Goal: Information Seeking & Learning: Learn about a topic

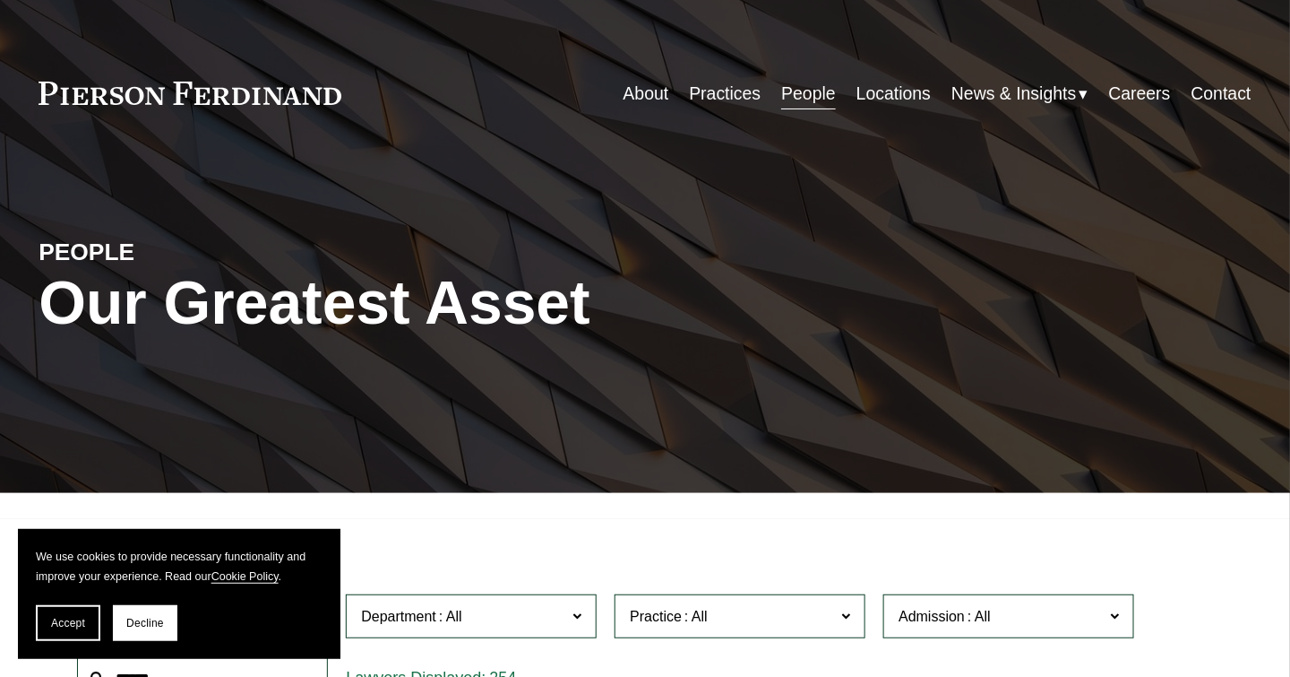
drag, startPoint x: 0, startPoint y: 0, endPoint x: 789, endPoint y: 92, distance: 794.0
click at [789, 92] on link "People" at bounding box center [808, 93] width 55 height 35
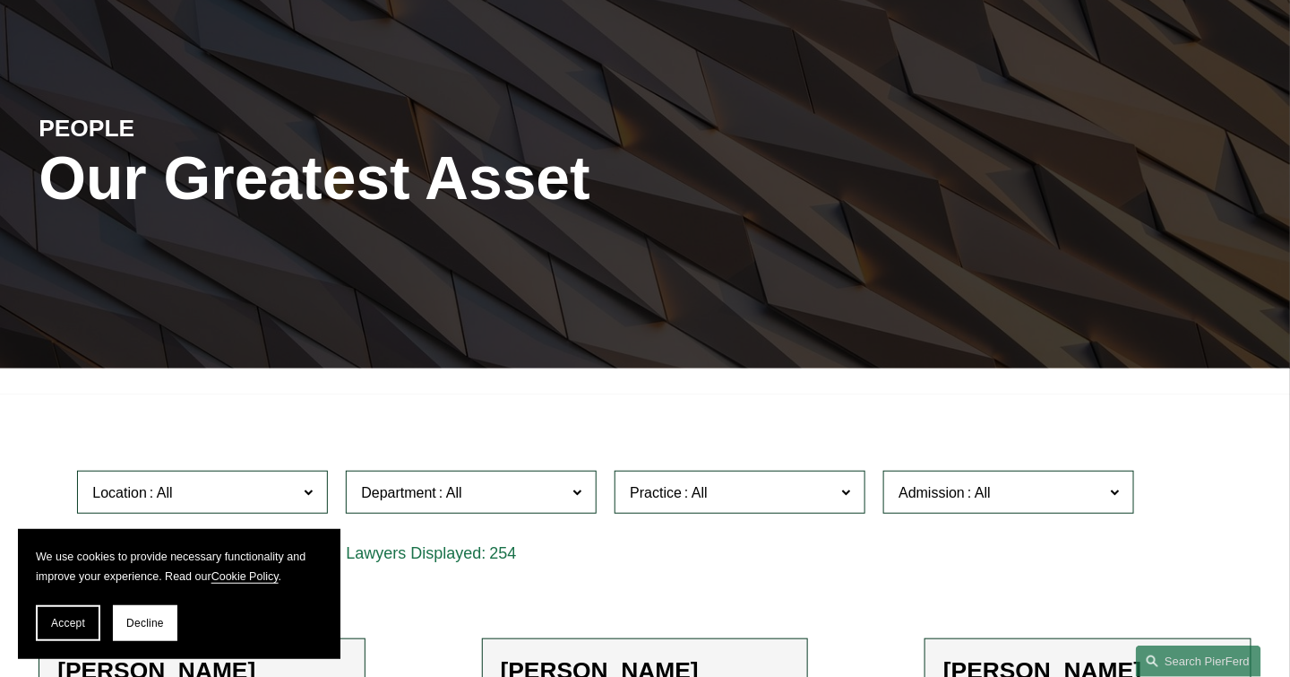
scroll to position [269, 0]
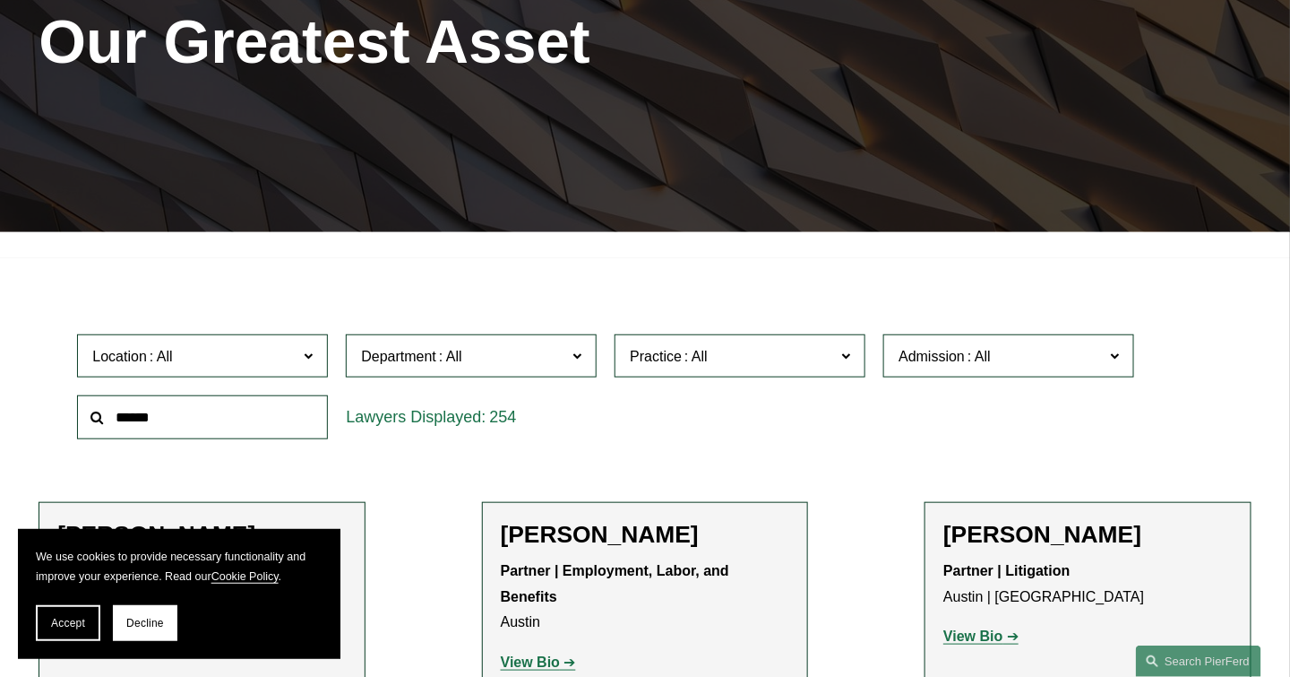
click at [167, 433] on input "text" at bounding box center [202, 417] width 251 height 44
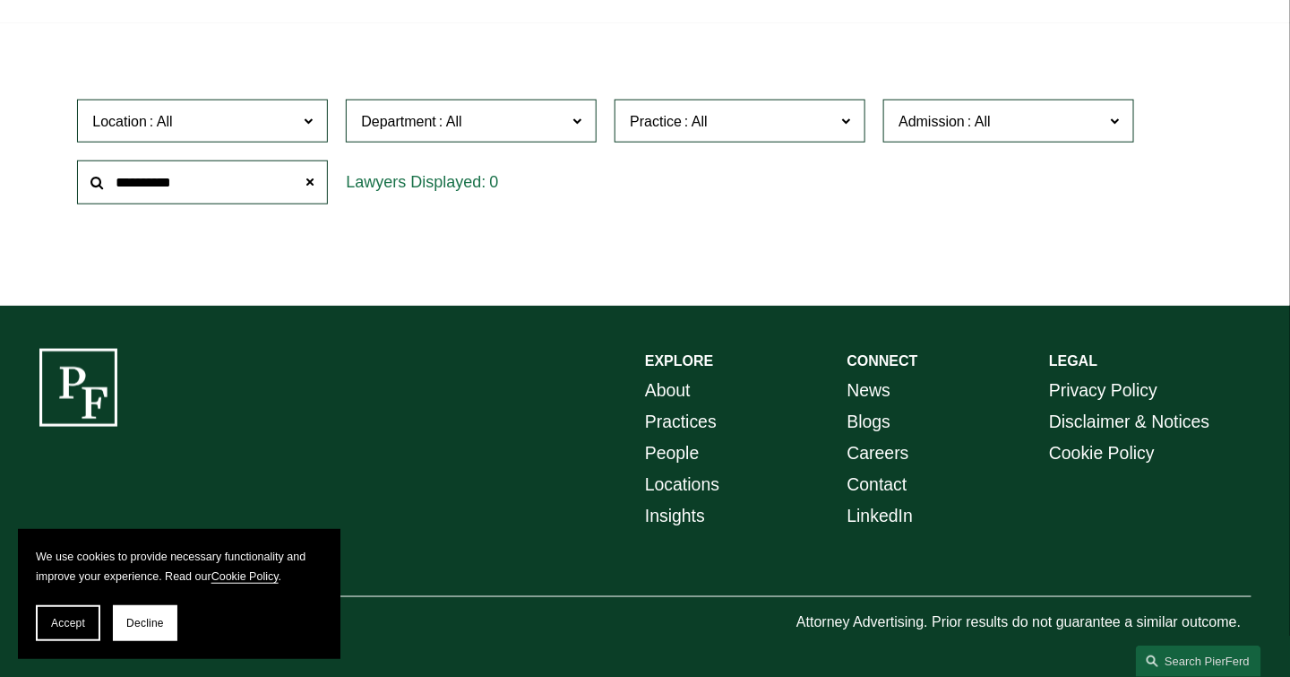
scroll to position [512, 0]
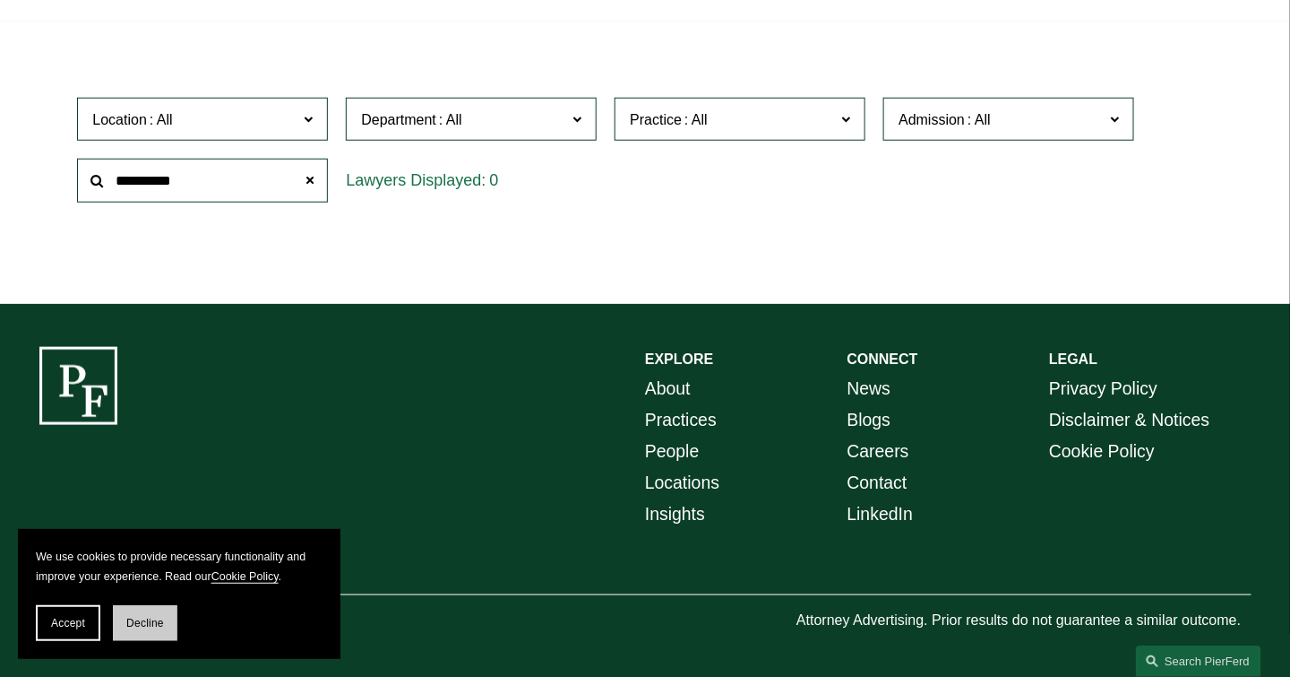
click at [154, 612] on button "Decline" at bounding box center [145, 623] width 65 height 36
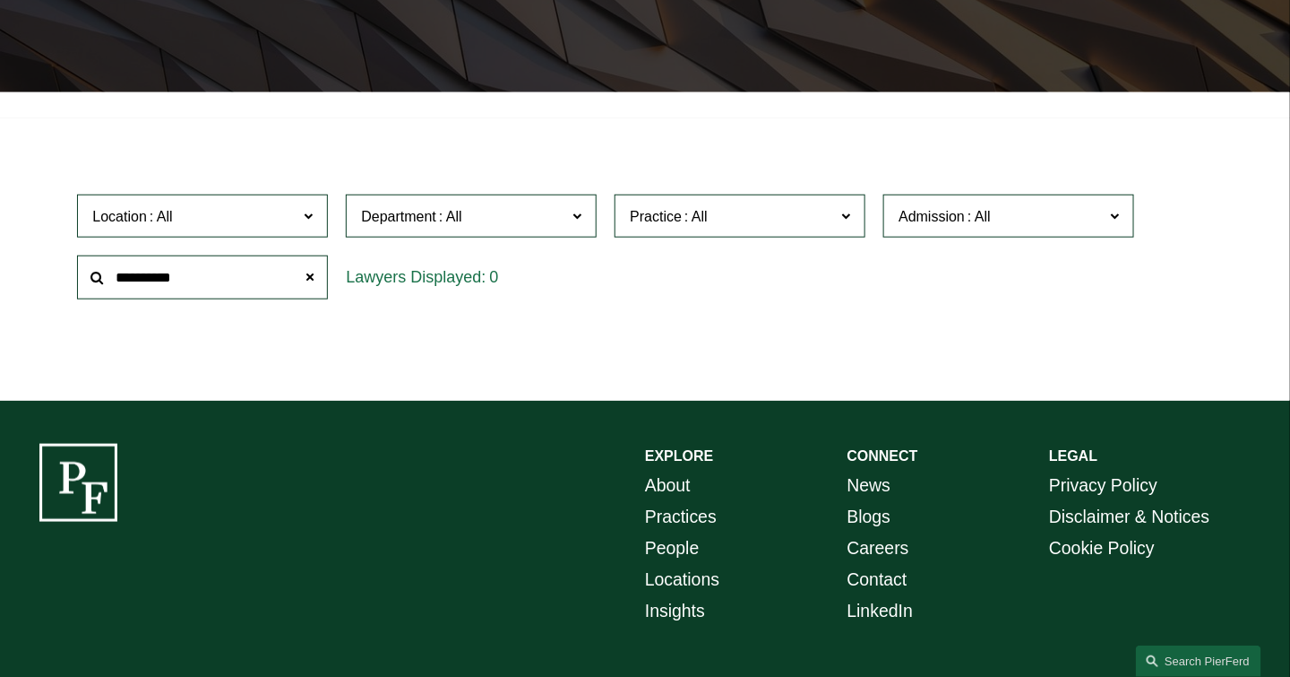
scroll to position [243, 0]
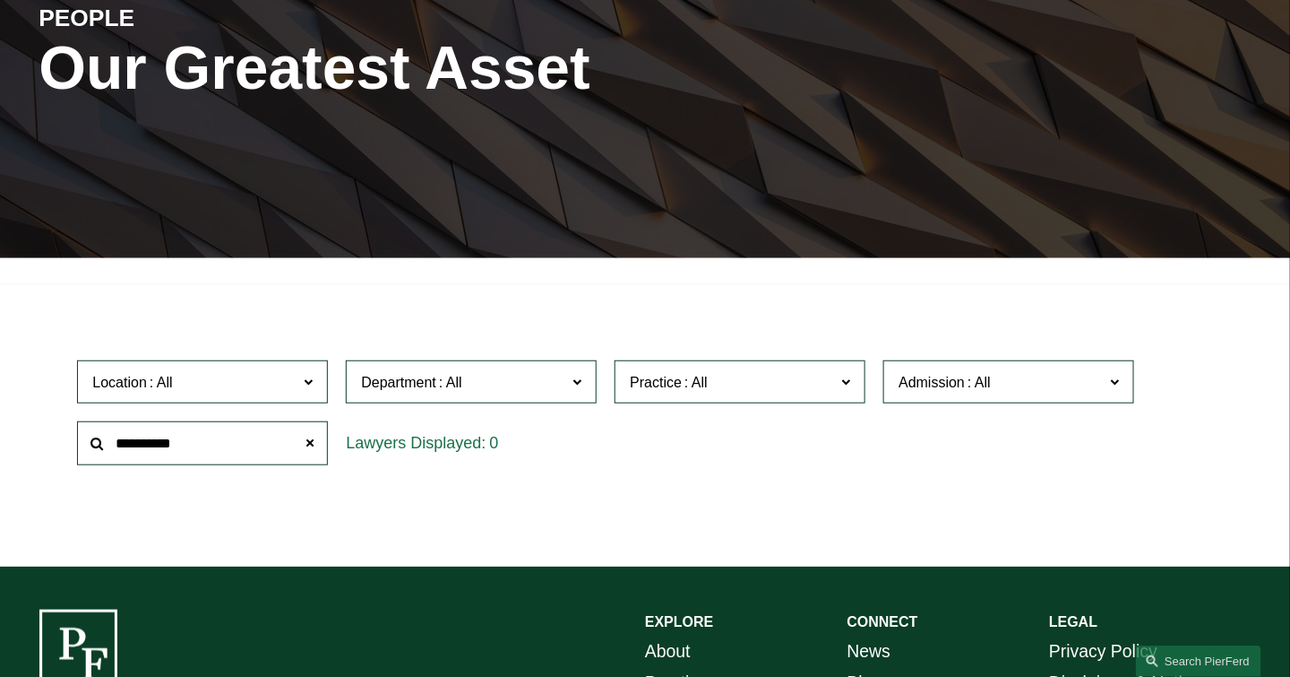
click at [1115, 382] on span at bounding box center [1114, 380] width 9 height 23
click at [1094, 389] on span "Admission" at bounding box center [1001, 382] width 205 height 24
click at [90, 444] on span at bounding box center [90, 444] width 0 height 0
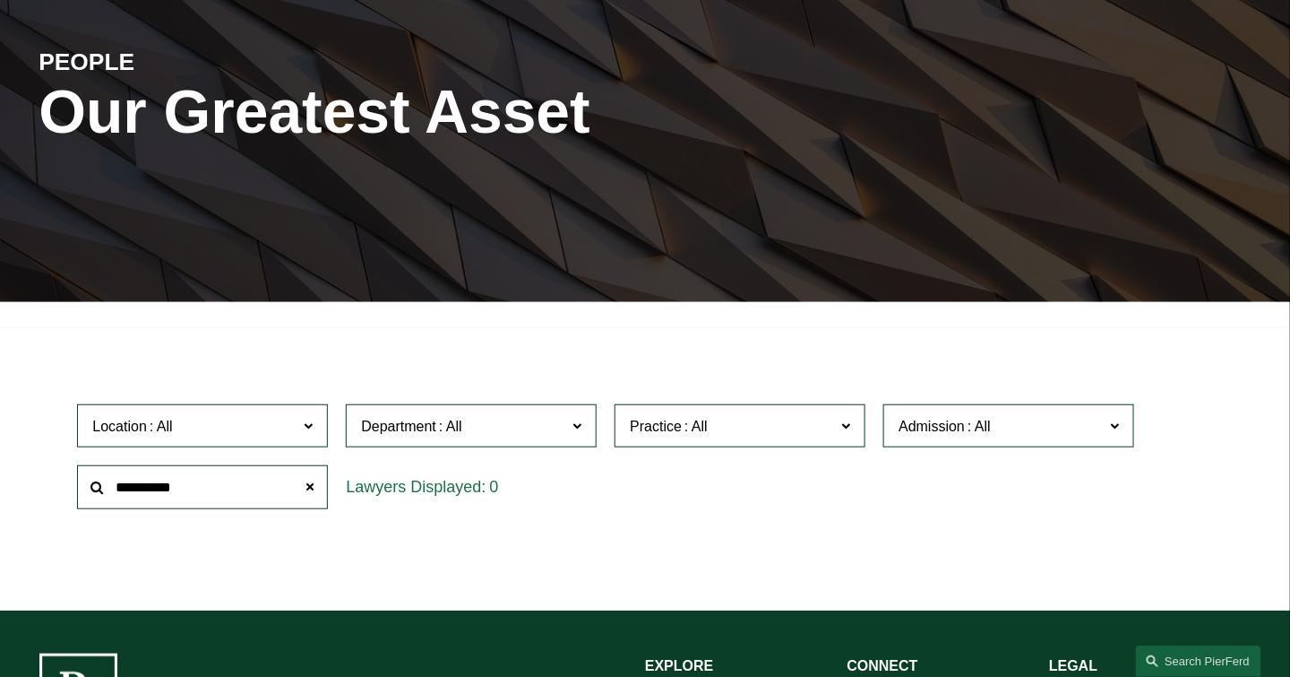
scroll to position [269, 0]
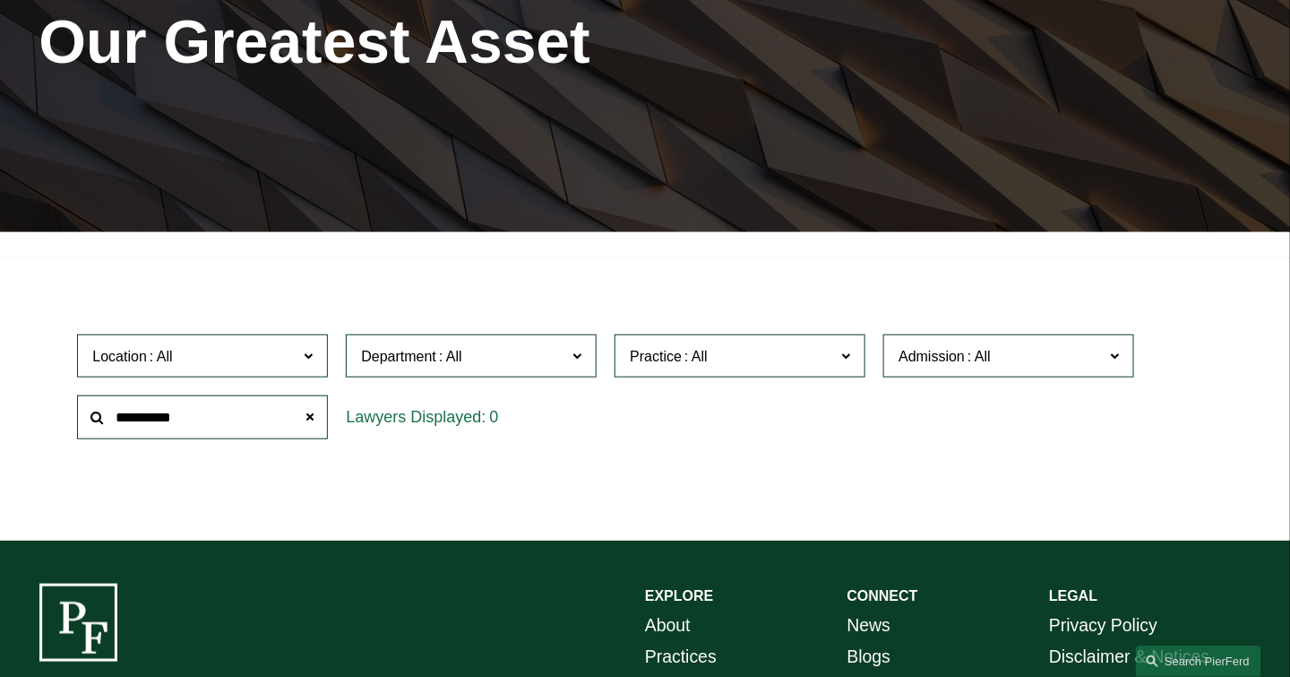
drag, startPoint x: 203, startPoint y: 416, endPoint x: 76, endPoint y: 425, distance: 126.7
click at [76, 425] on div "**********" at bounding box center [202, 417] width 269 height 62
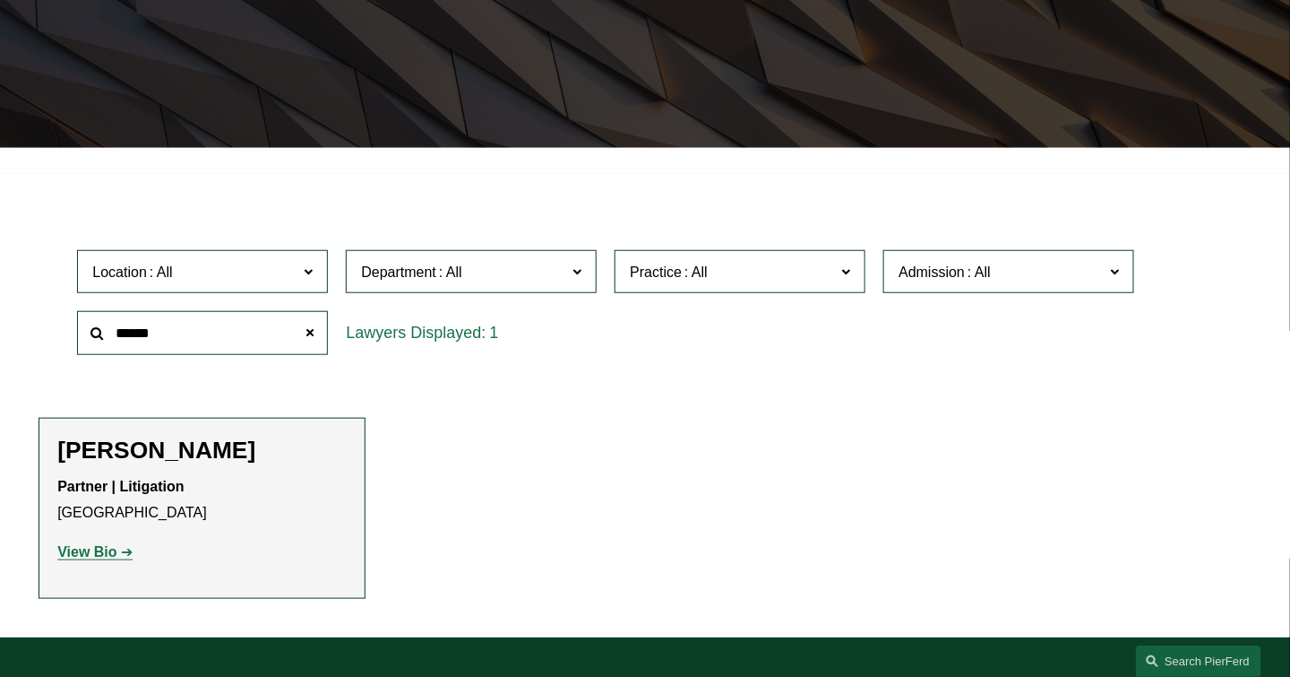
scroll to position [448, 0]
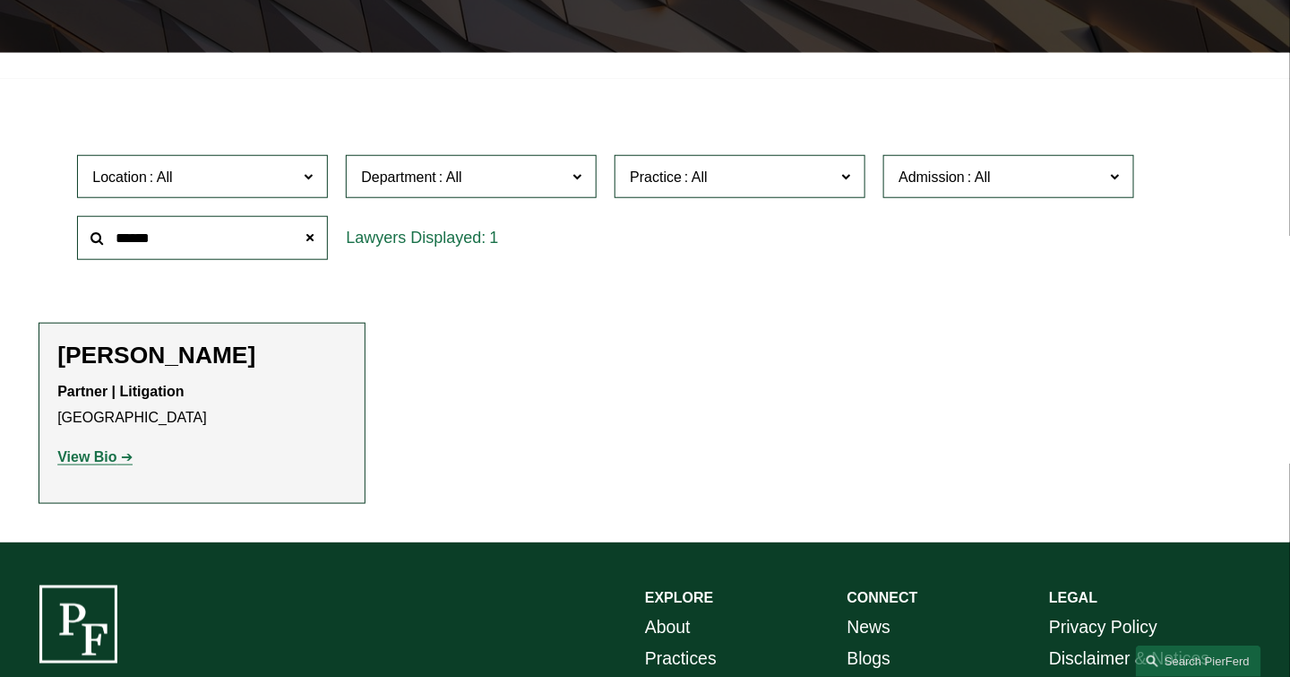
type input "******"
click at [87, 455] on strong "View Bio" at bounding box center [86, 456] width 59 height 15
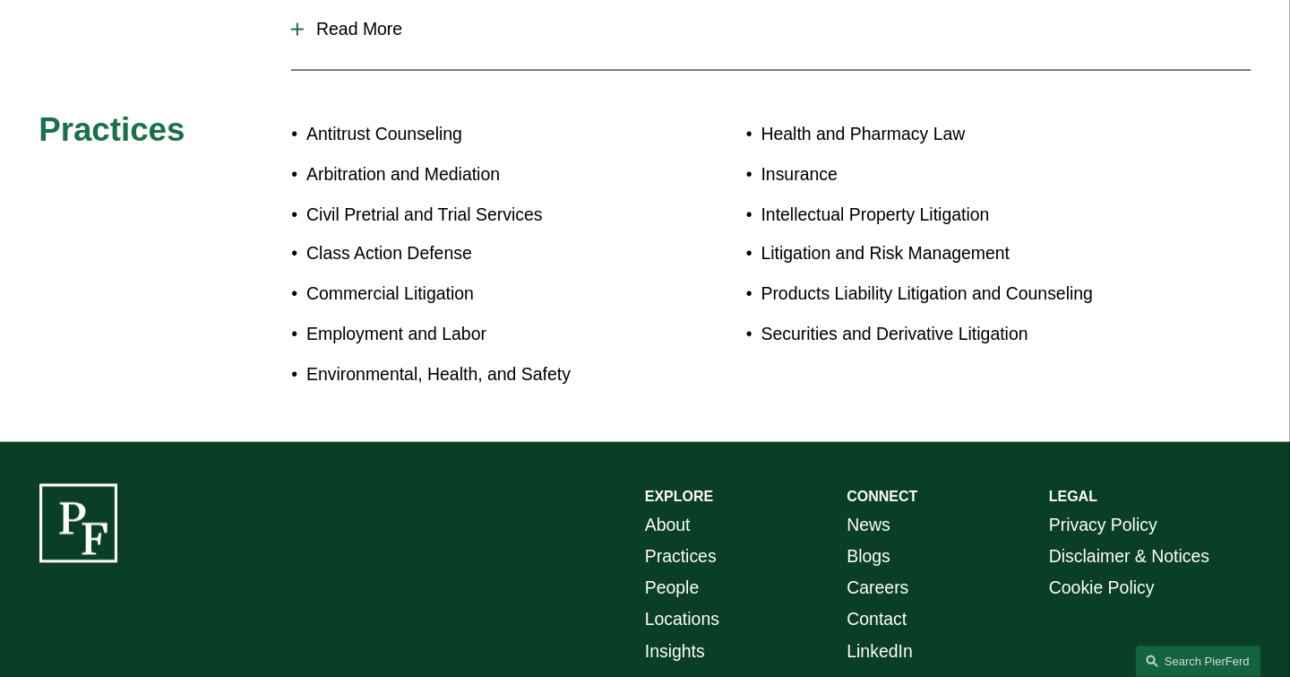
scroll to position [538, 0]
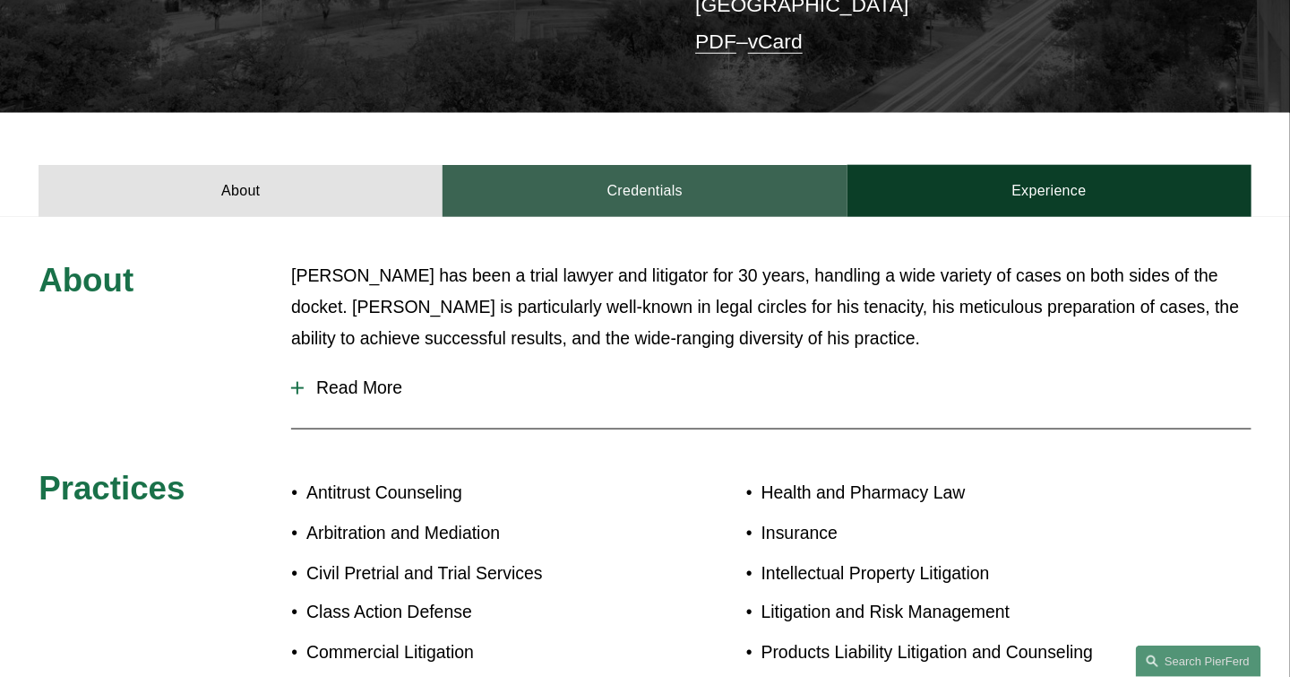
click at [640, 165] on link "Credentials" at bounding box center [645, 191] width 404 height 52
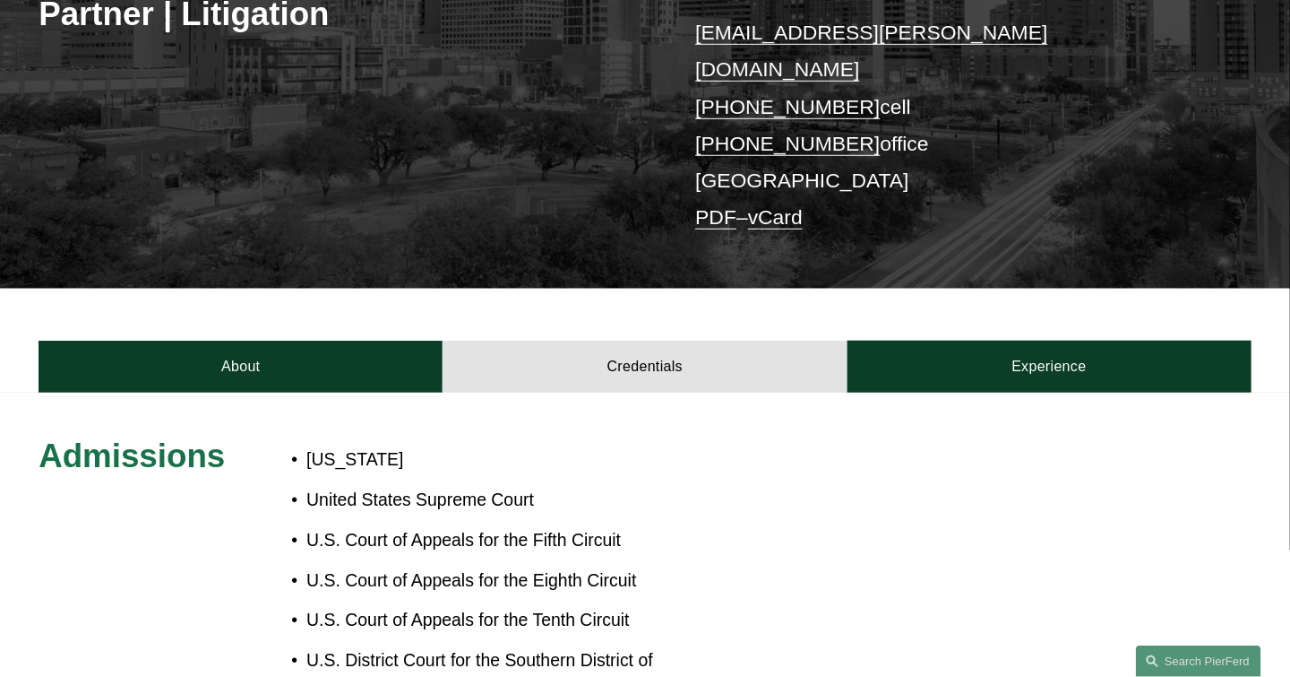
scroll to position [358, 0]
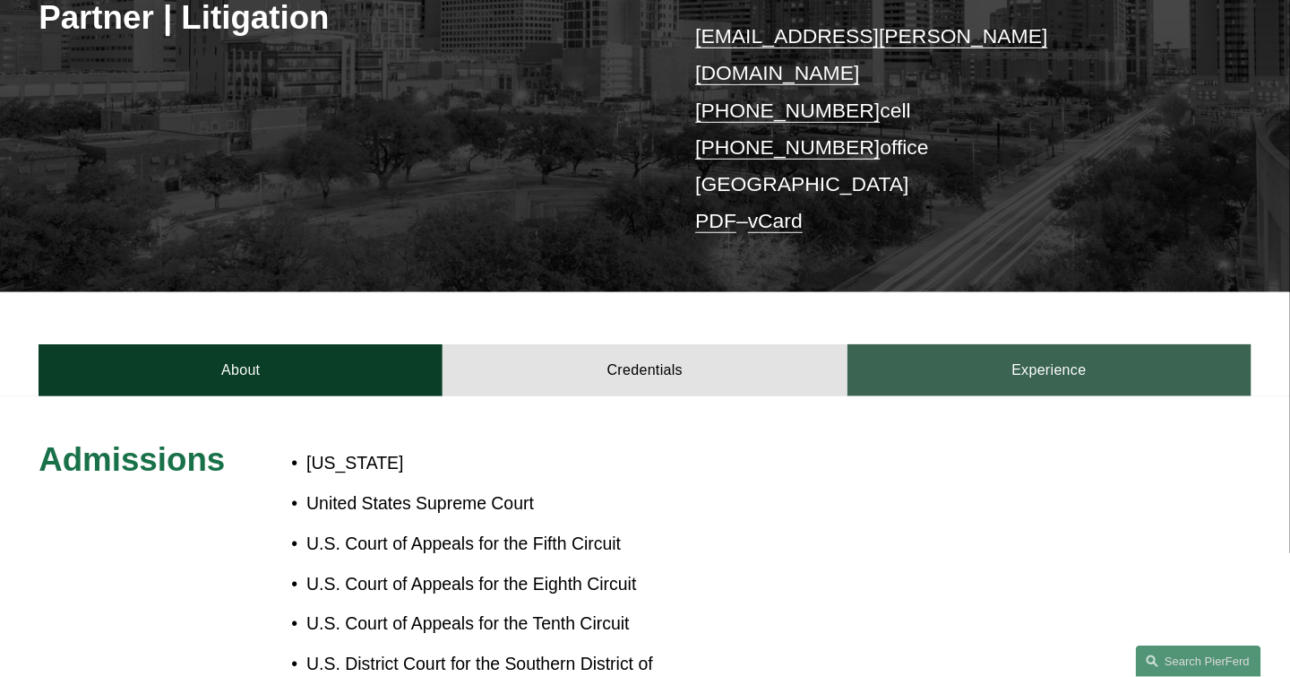
click at [1034, 344] on link "Experience" at bounding box center [1050, 370] width 404 height 52
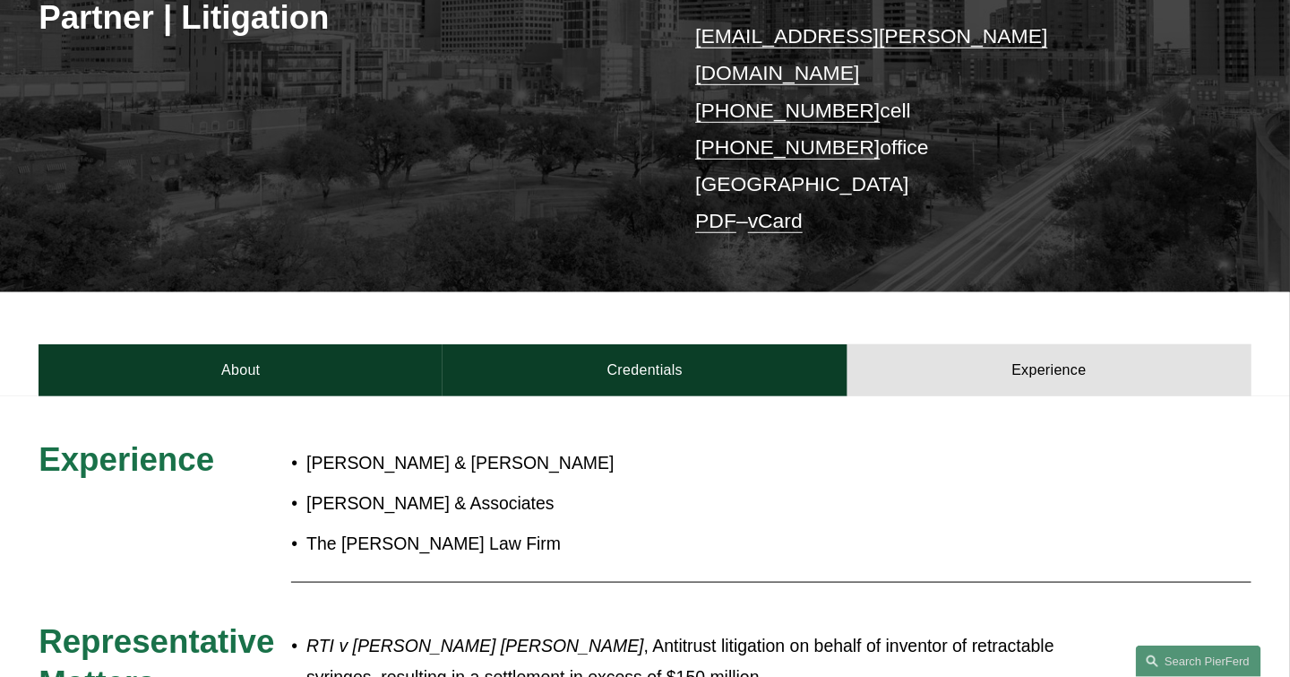
click at [232, 65] on div "[PERSON_NAME] Partner | Litigation [EMAIL_ADDRESS][PERSON_NAME][DOMAIN_NAME] [P…" at bounding box center [645, 64] width 1290 height 456
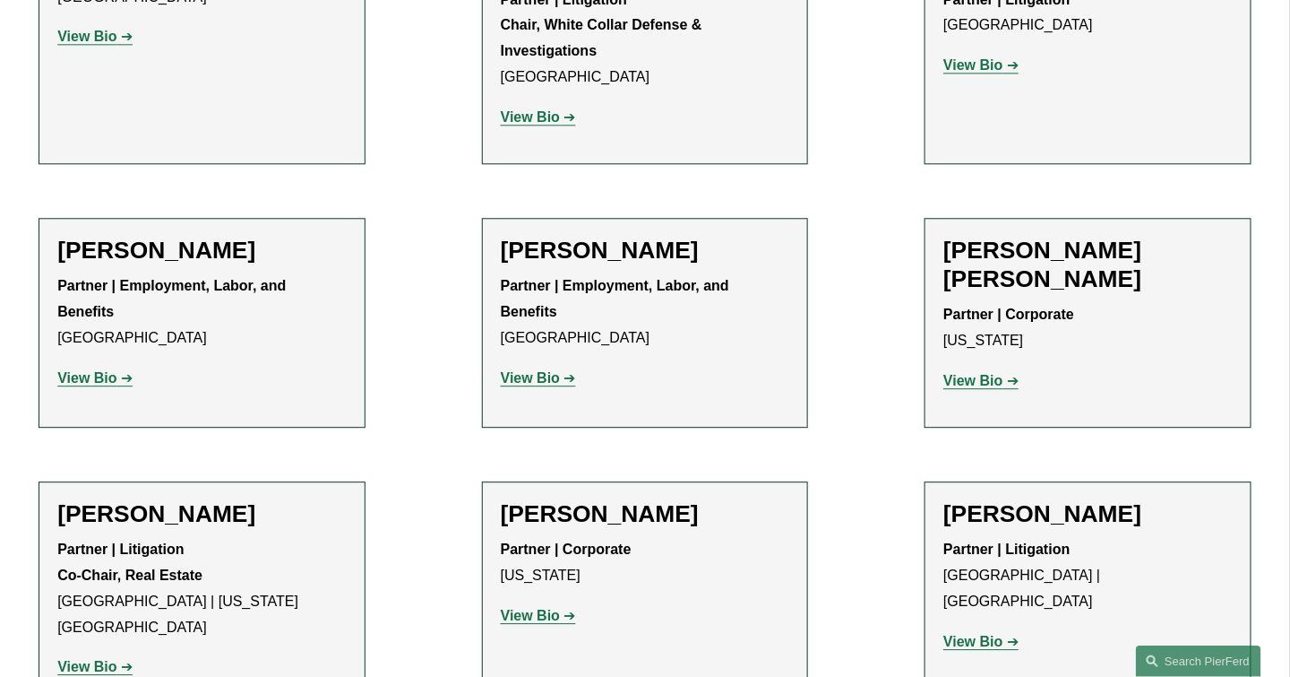
scroll to position [10485, 0]
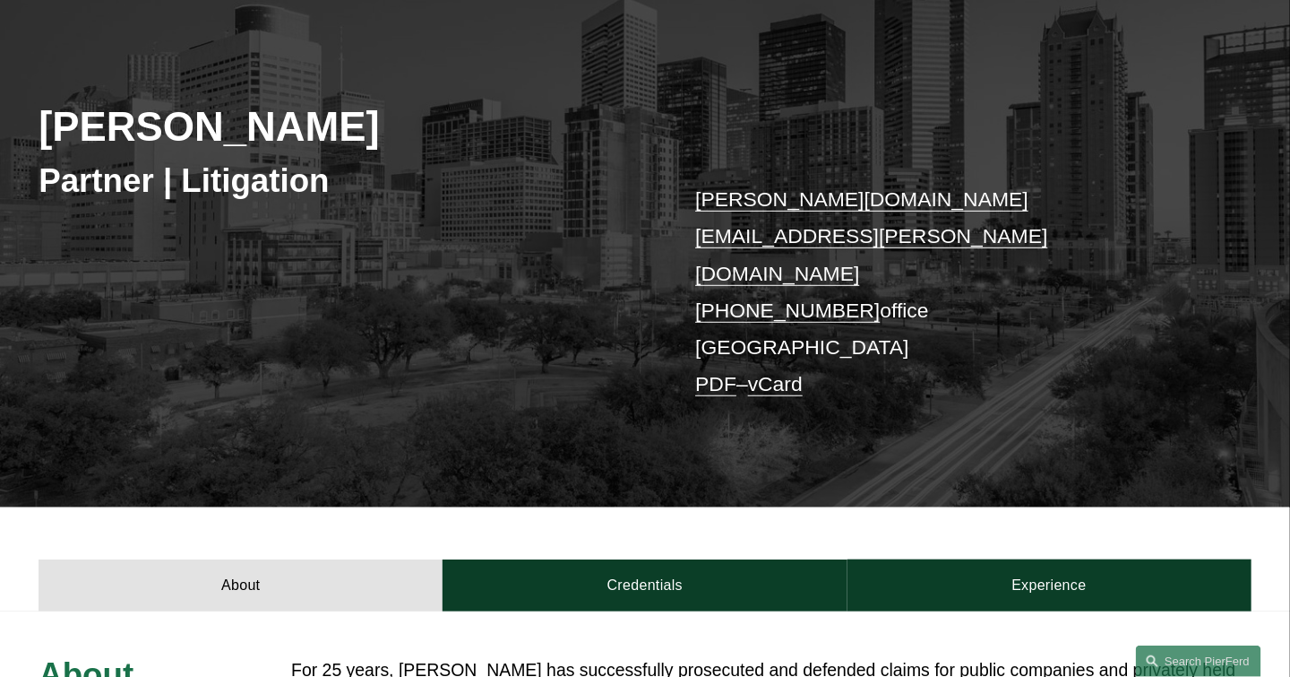
scroll to position [448, 0]
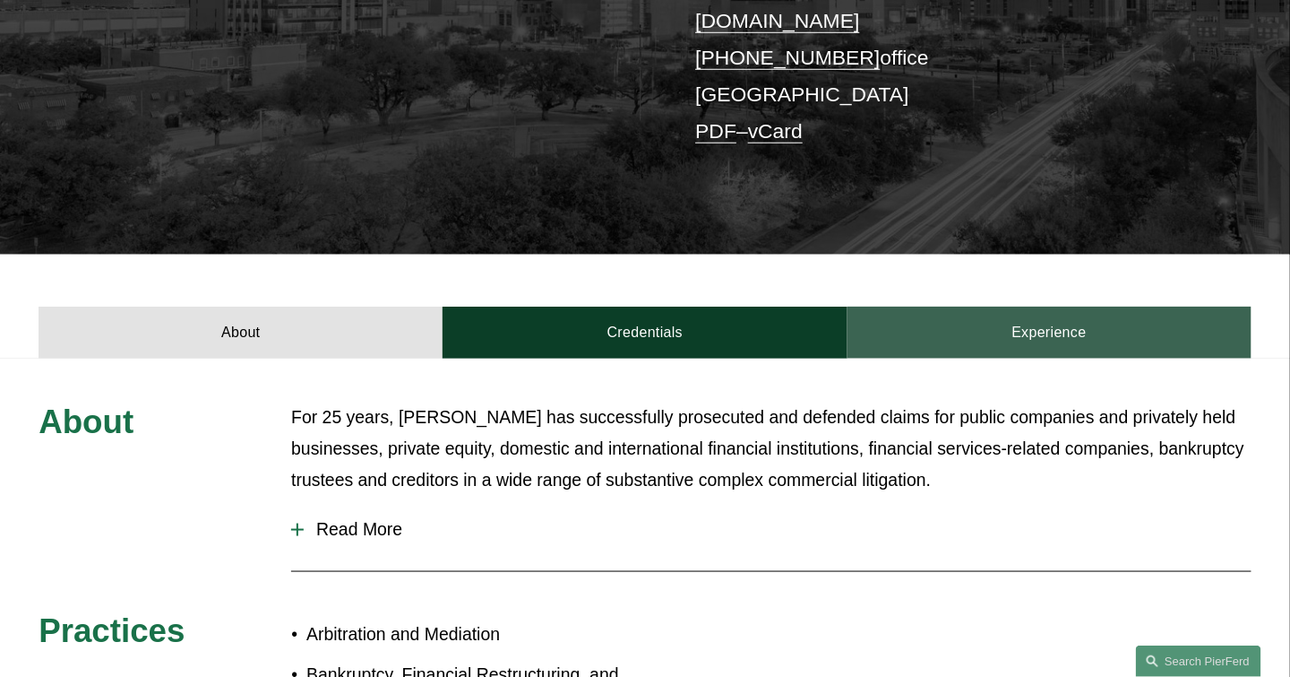
click at [1068, 306] on link "Experience" at bounding box center [1050, 332] width 404 height 52
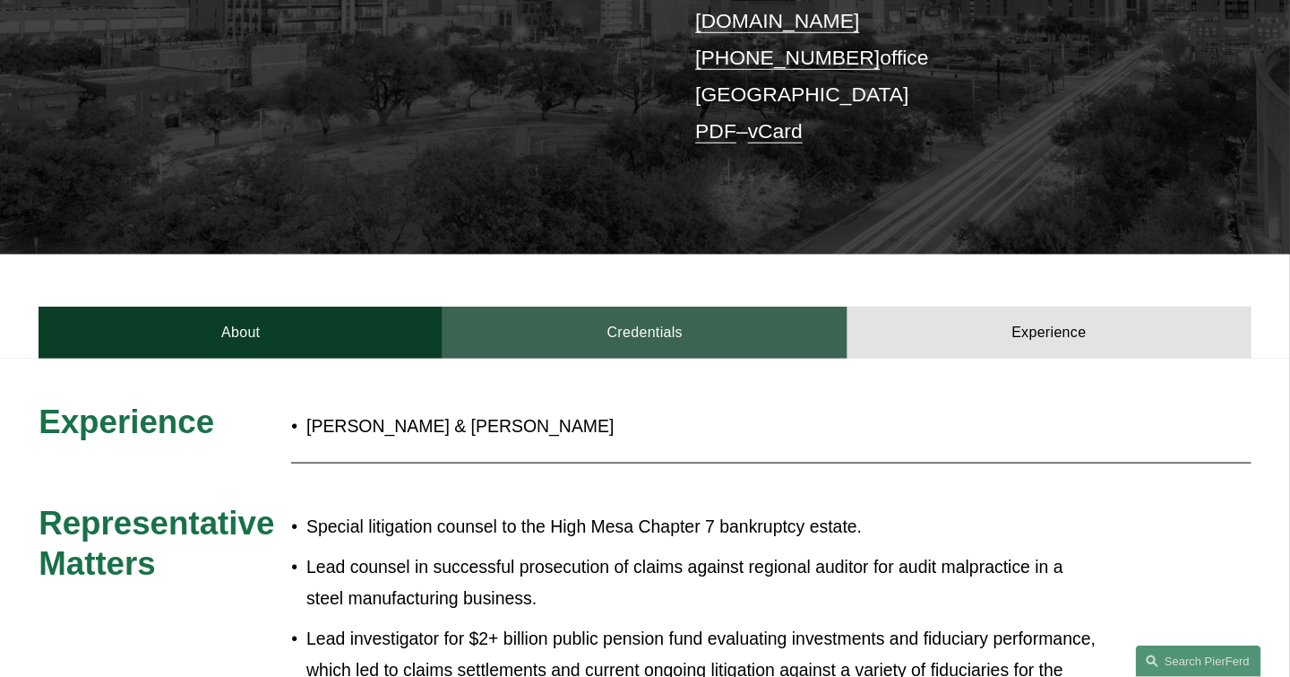
click at [654, 306] on link "Credentials" at bounding box center [645, 332] width 404 height 52
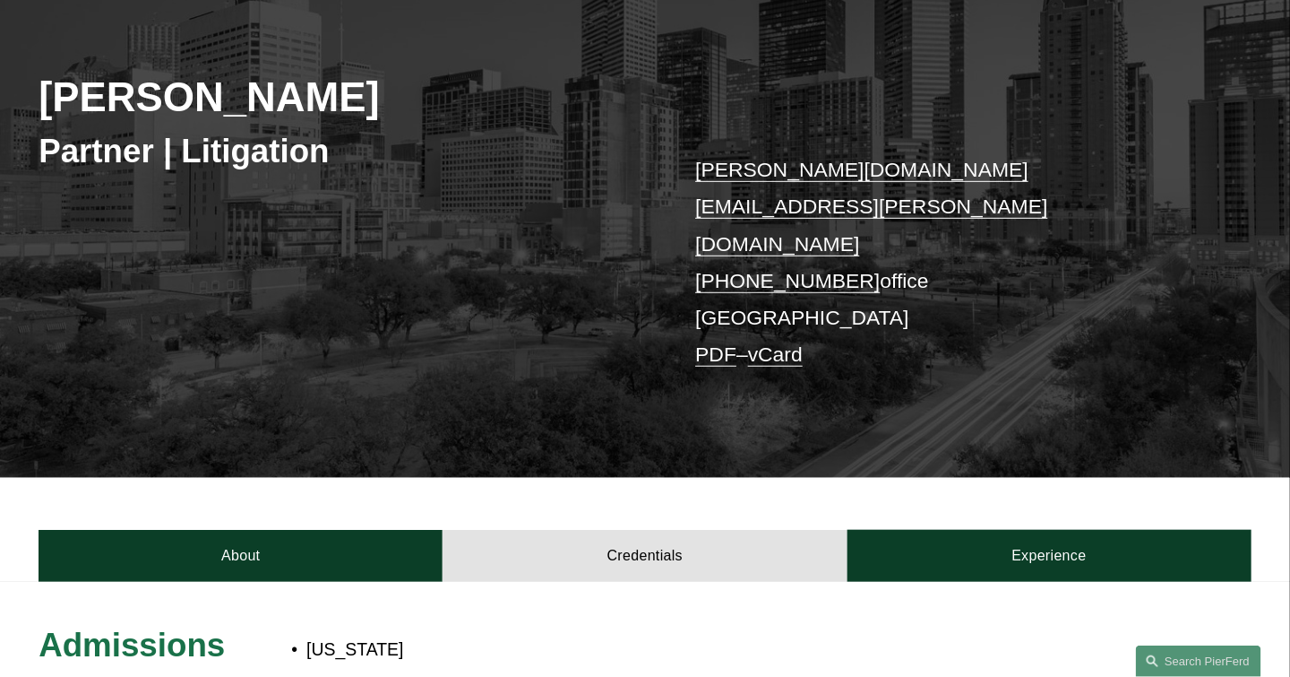
scroll to position [358, 0]
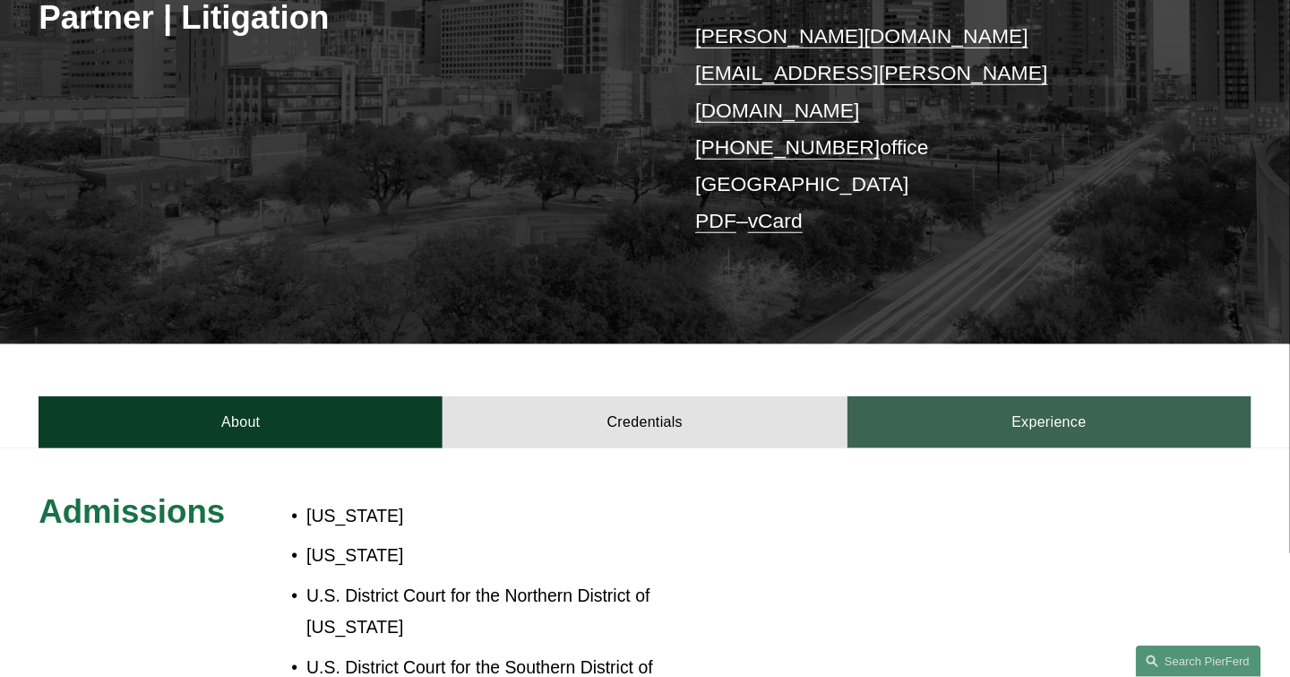
click at [1065, 396] on link "Experience" at bounding box center [1050, 422] width 404 height 52
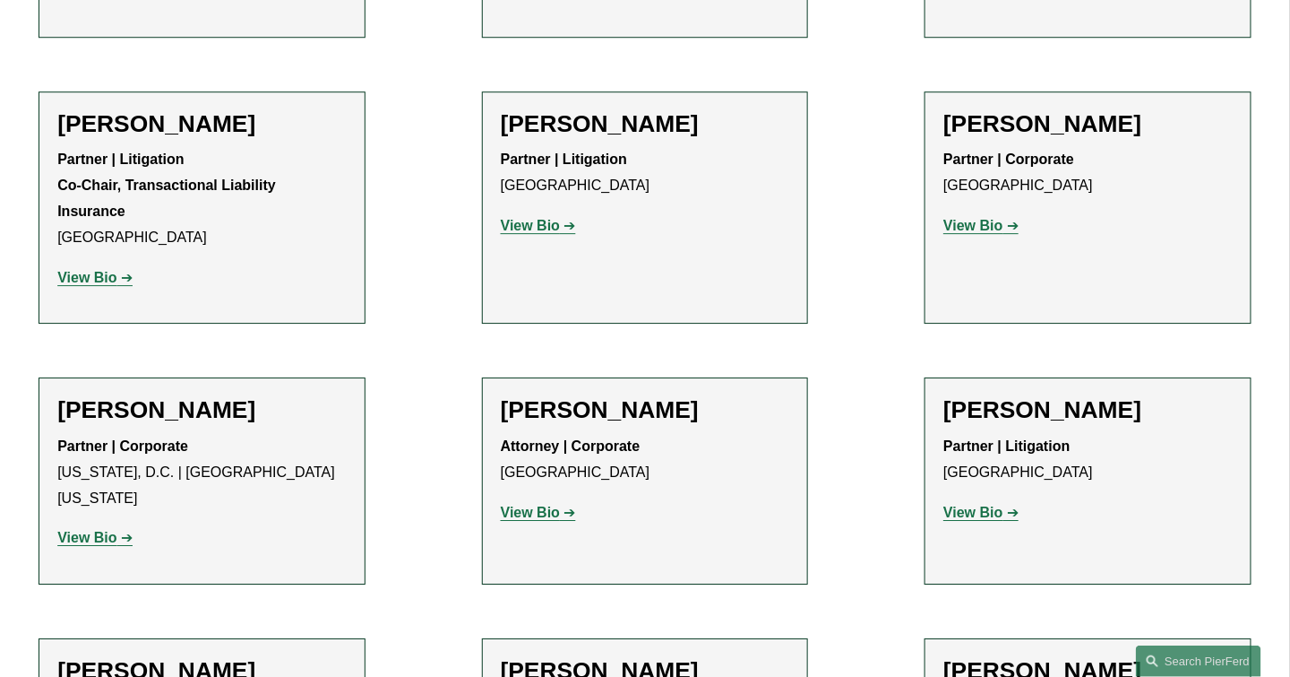
scroll to position [6183, 0]
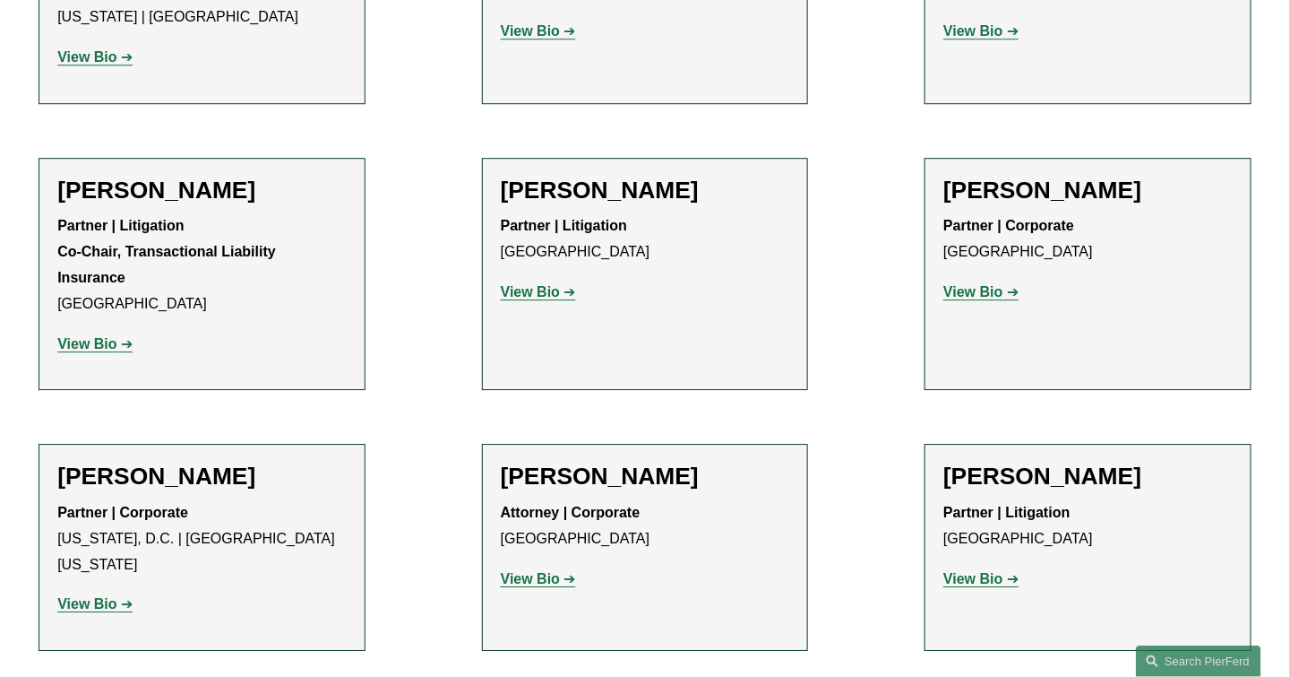
click at [965, 571] on strong "View Bio" at bounding box center [973, 578] width 59 height 15
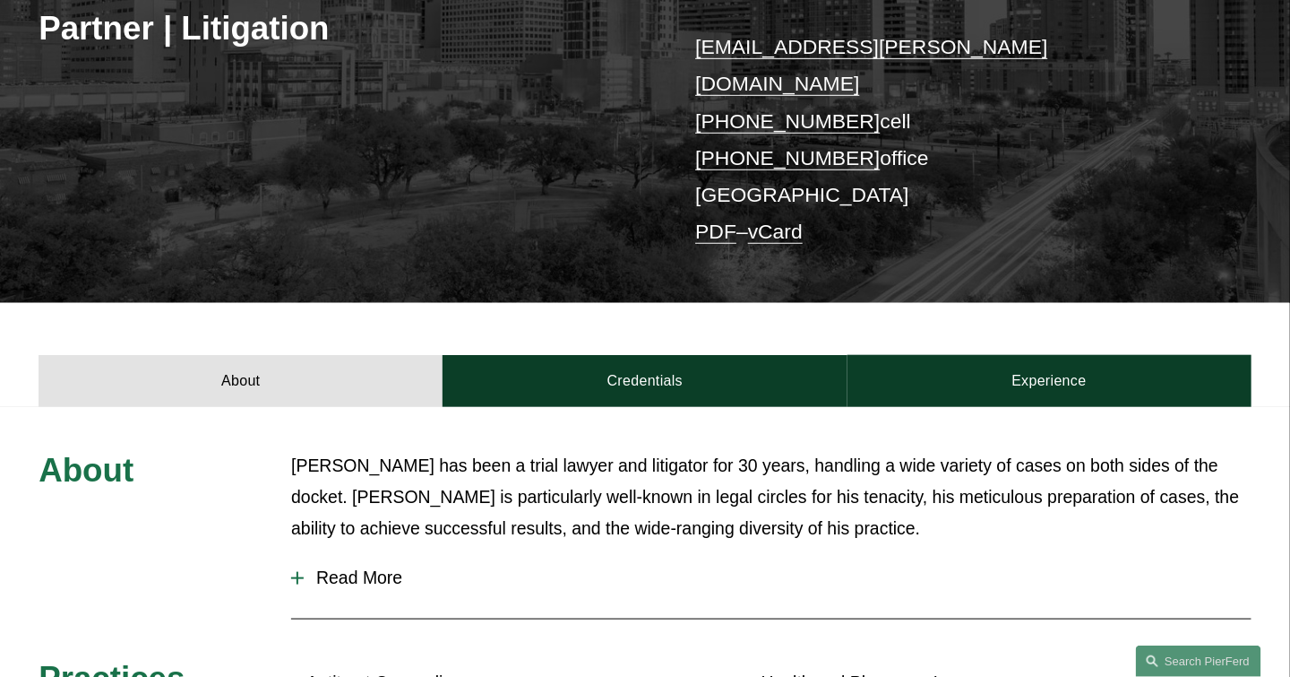
scroll to position [358, 0]
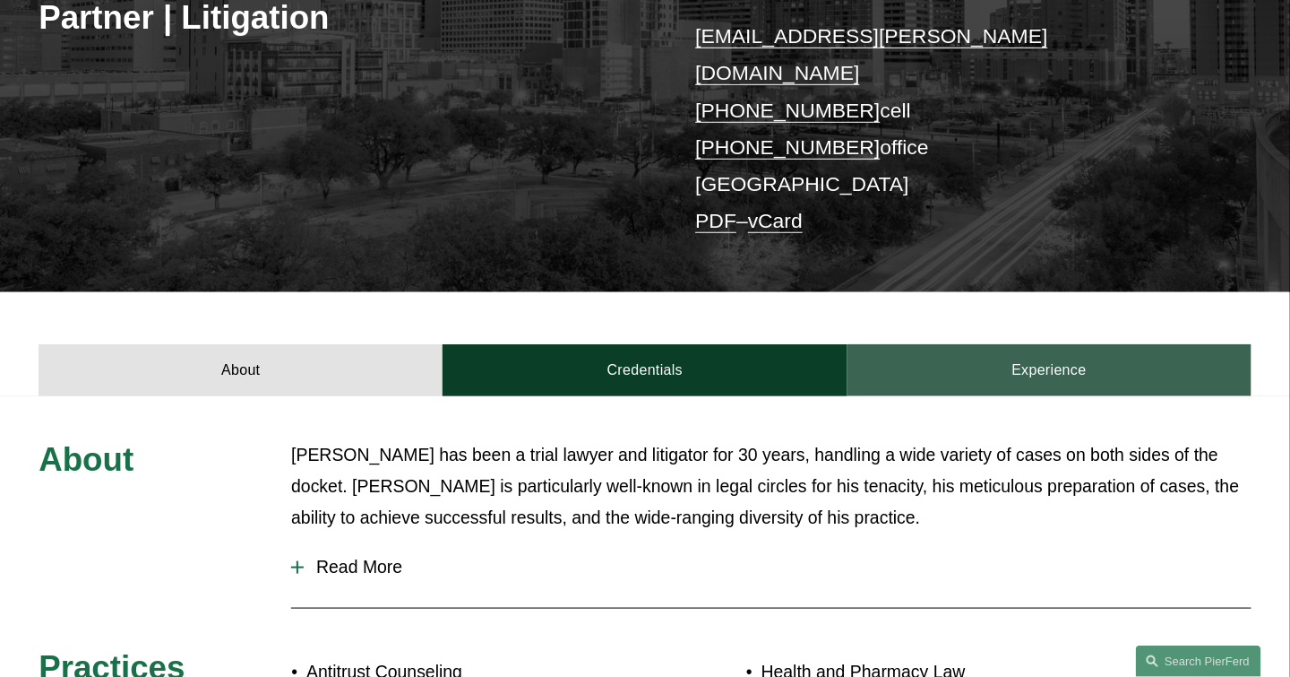
click at [1051, 344] on link "Experience" at bounding box center [1050, 370] width 404 height 52
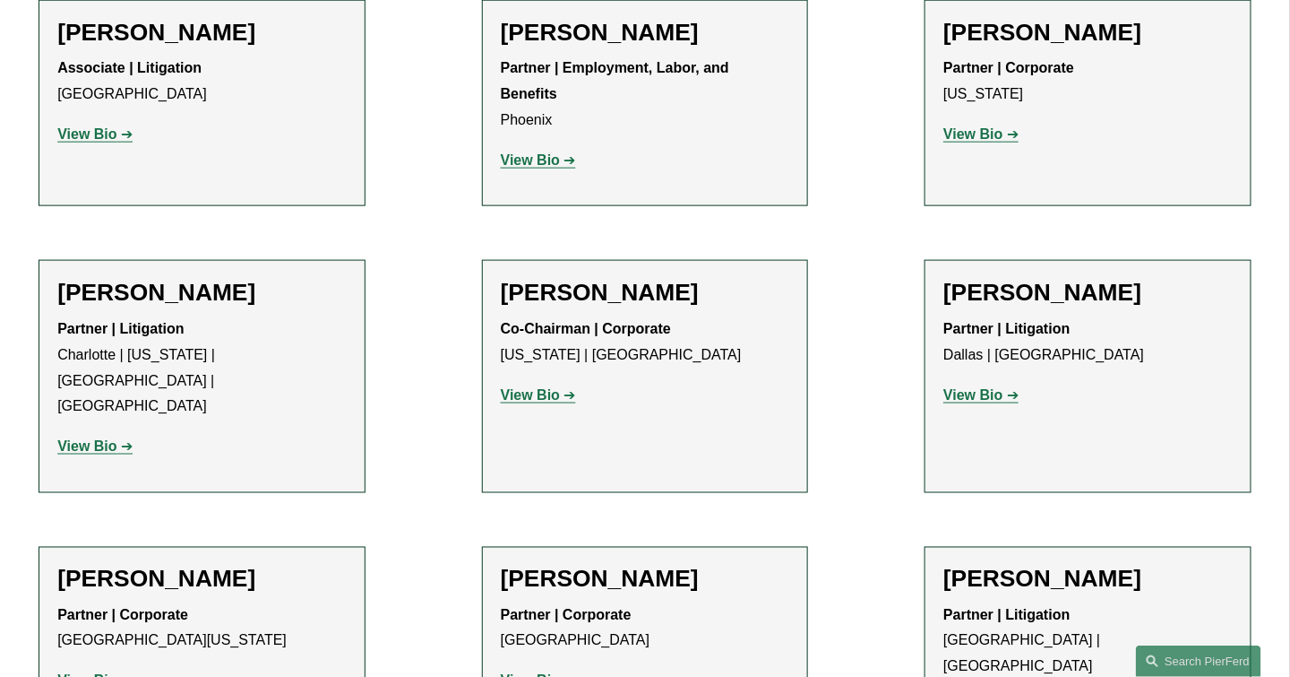
scroll to position [16303, 0]
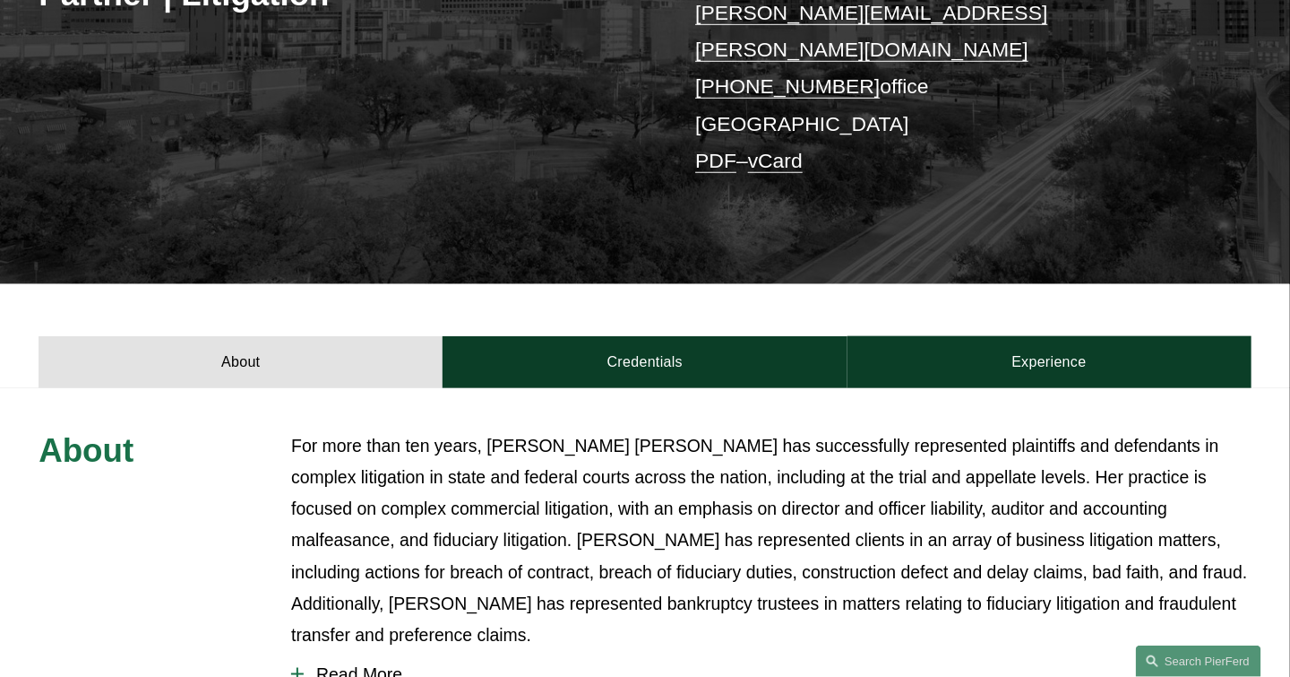
scroll to position [448, 0]
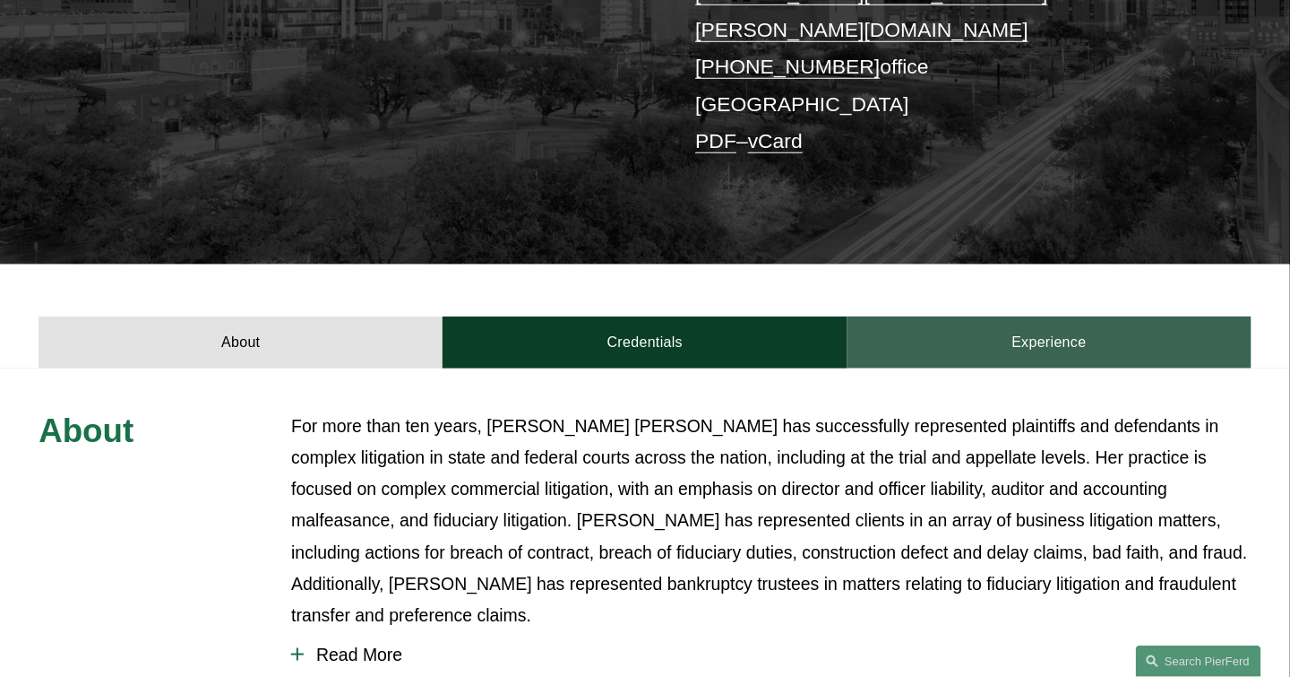
click at [1052, 316] on link "Experience" at bounding box center [1050, 342] width 404 height 52
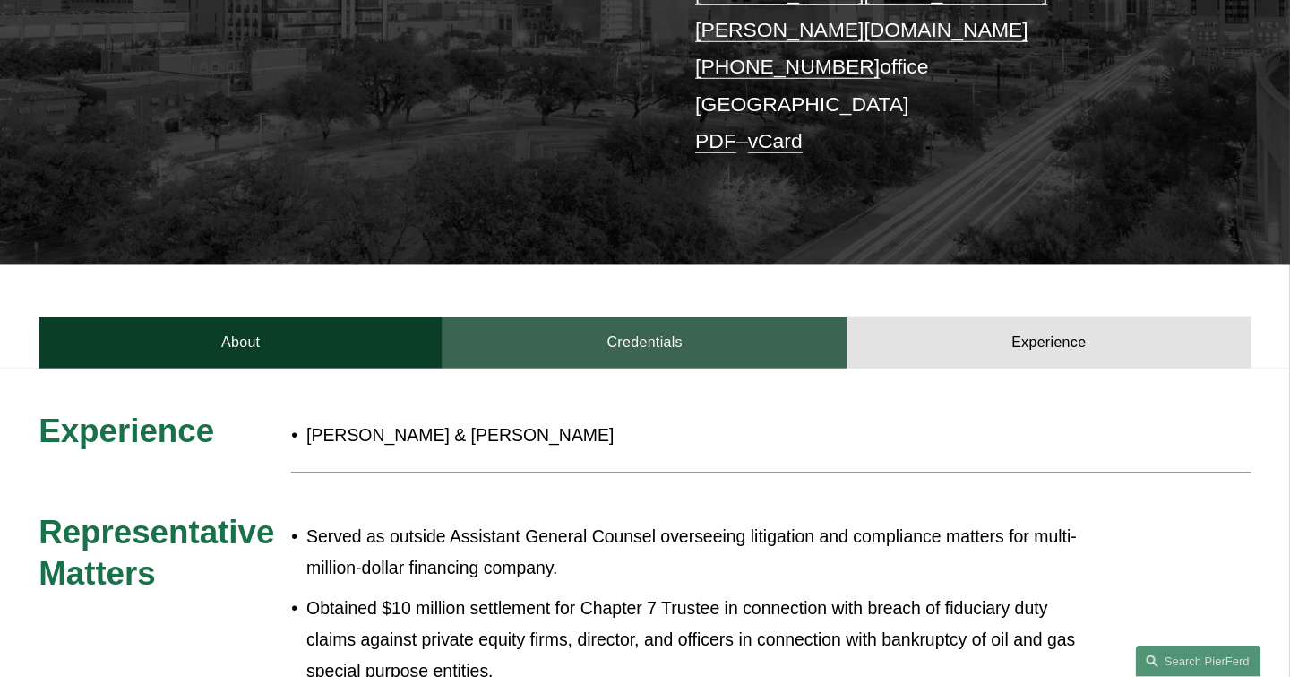
click at [642, 316] on link "Credentials" at bounding box center [645, 342] width 404 height 52
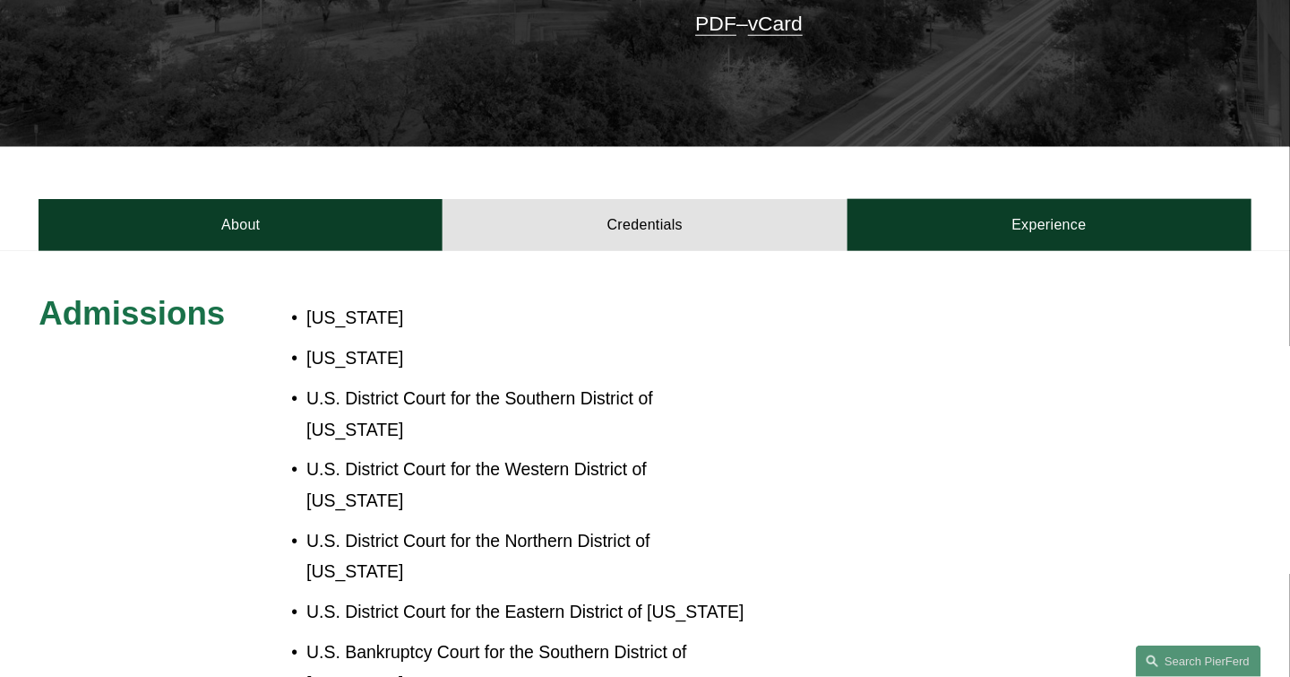
scroll to position [807, 0]
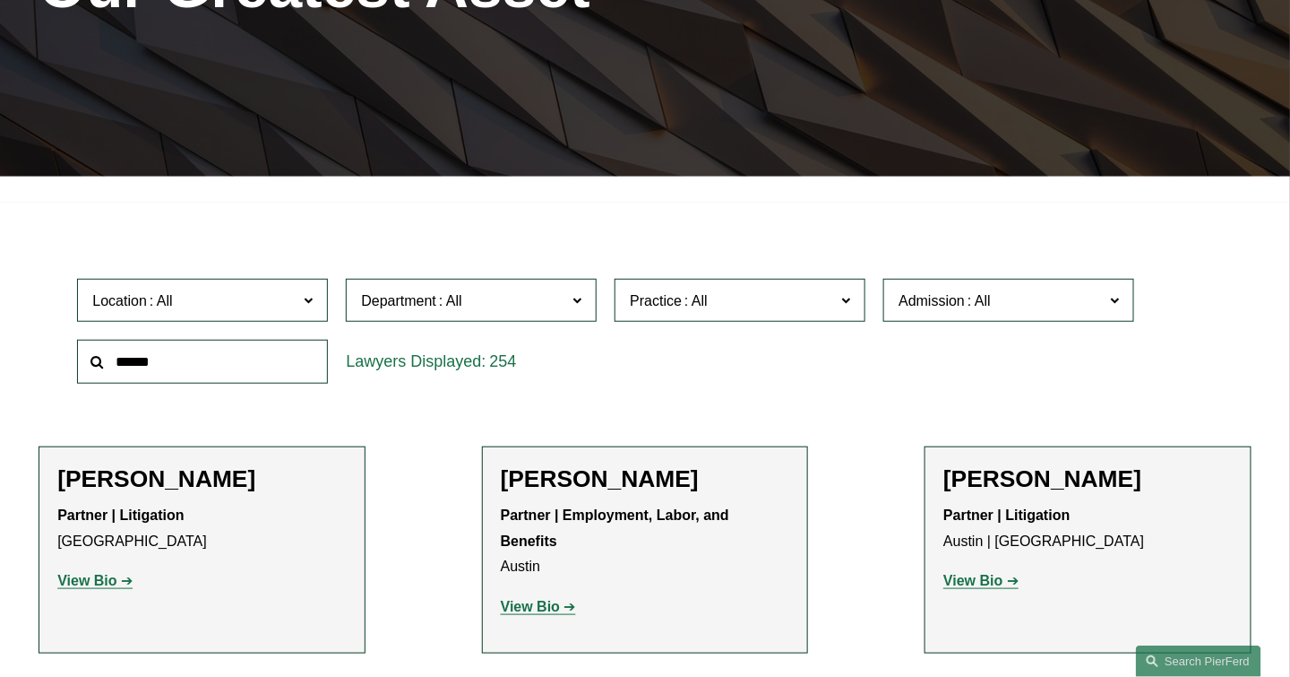
scroll to position [358, 0]
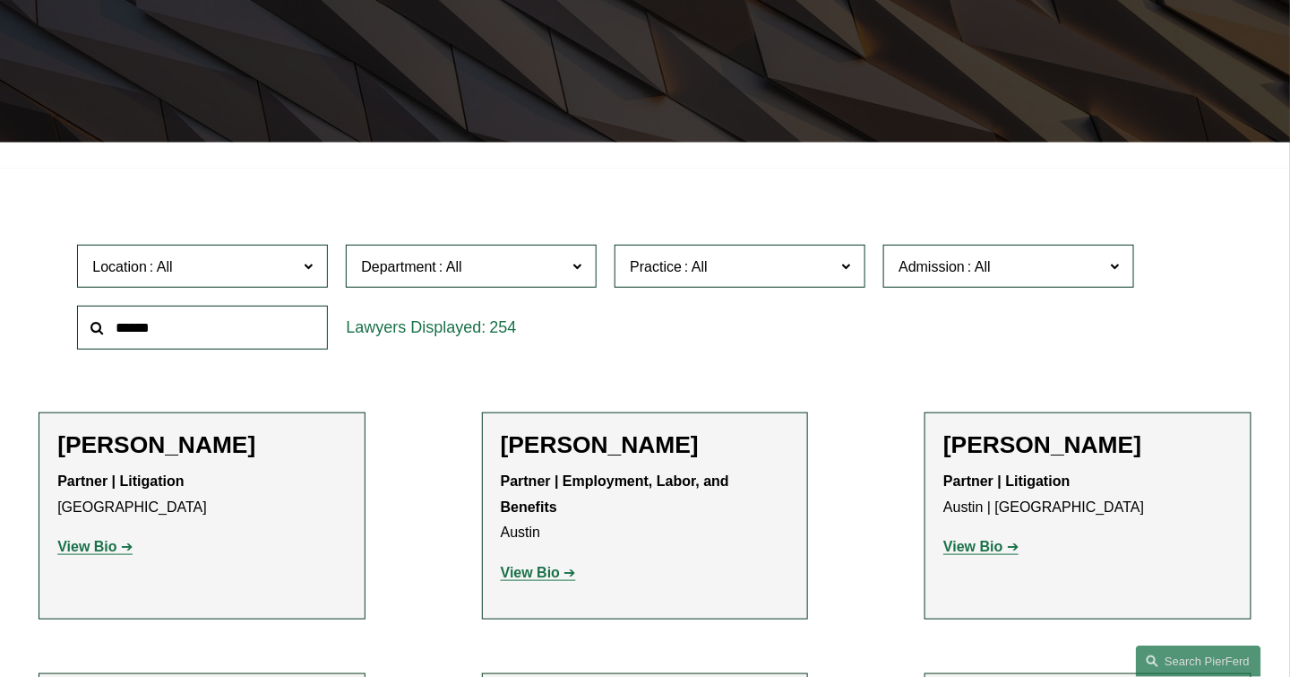
click at [143, 326] on input "text" at bounding box center [202, 328] width 251 height 44
type input "*******"
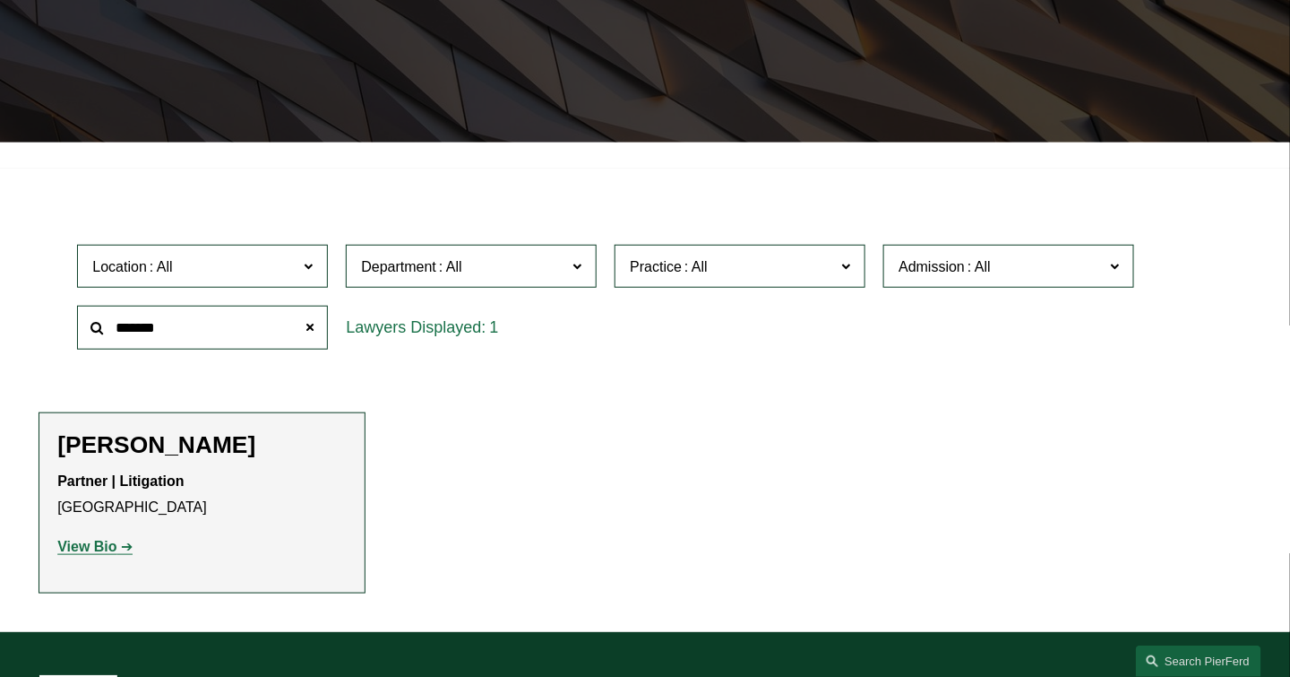
click at [105, 552] on strong "View Bio" at bounding box center [86, 546] width 59 height 15
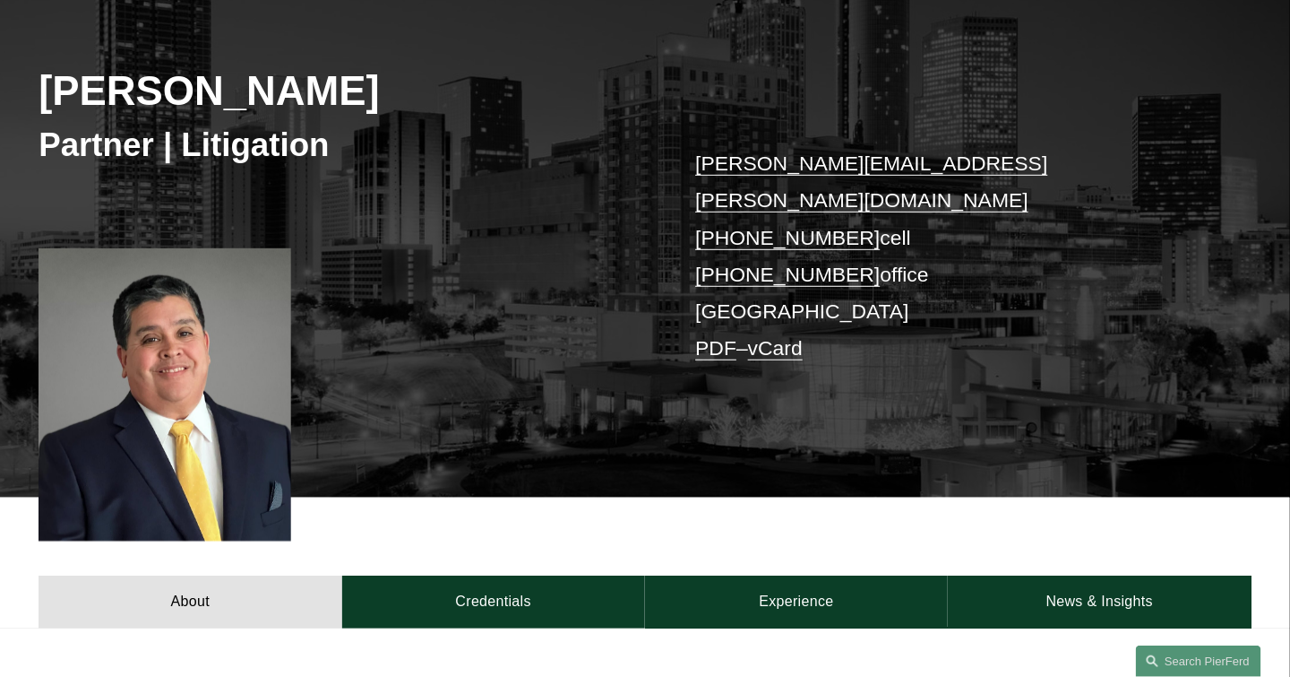
scroll to position [358, 0]
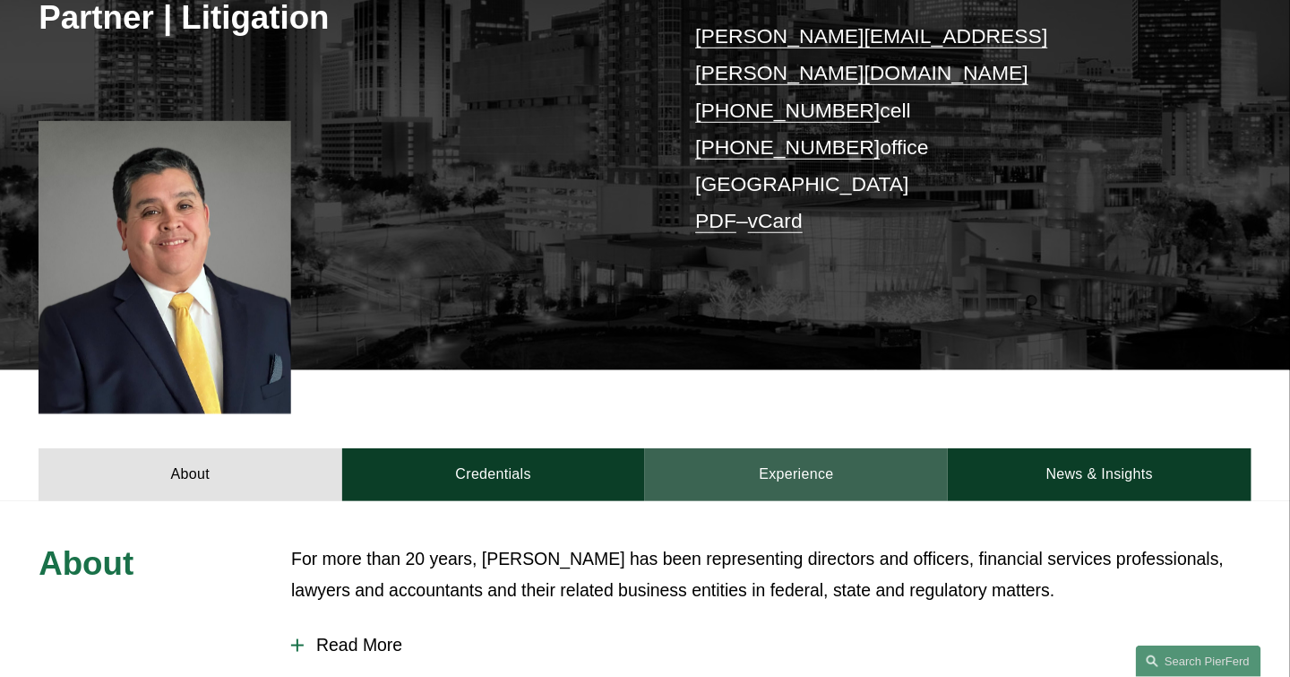
click at [802, 448] on link "Experience" at bounding box center [796, 474] width 303 height 52
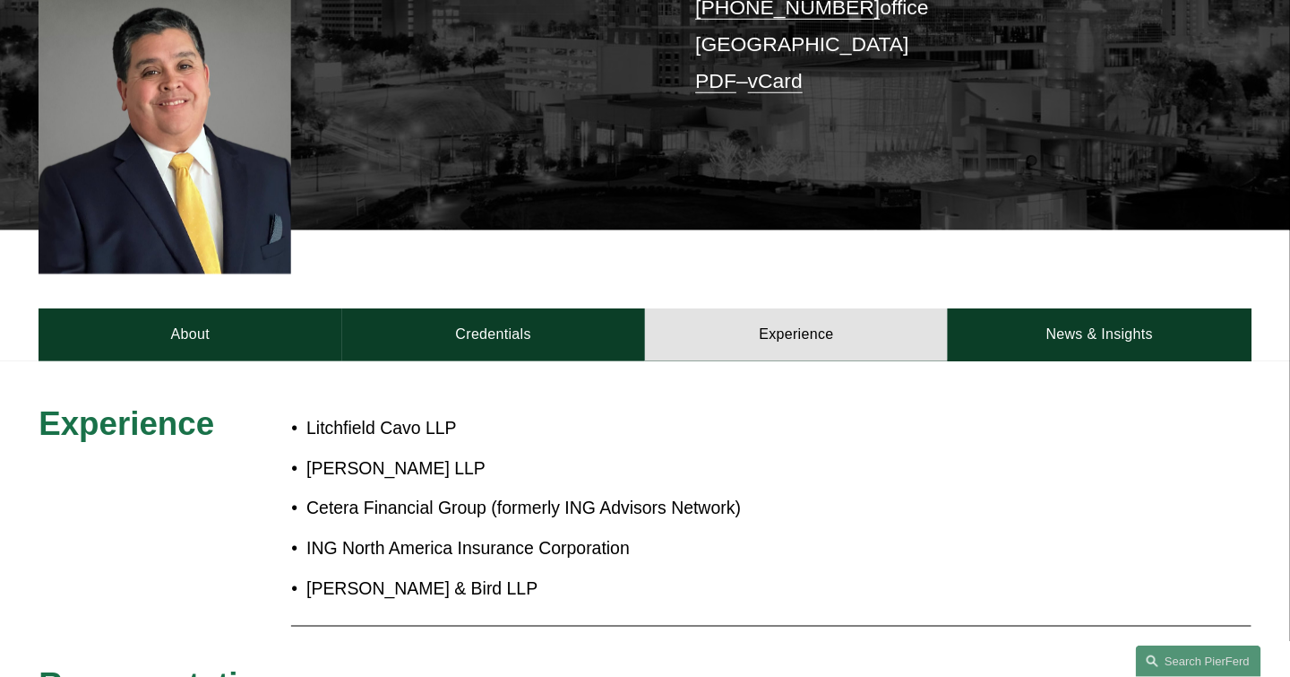
scroll to position [717, 0]
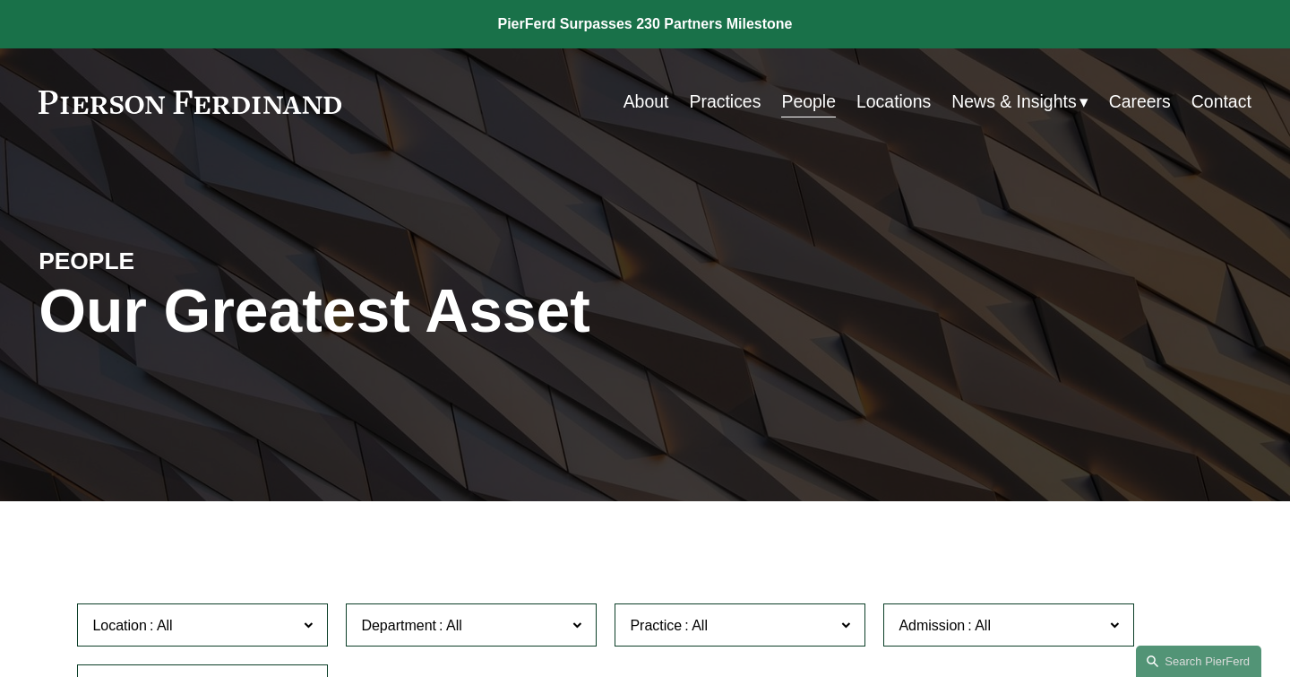
scroll to position [358, 0]
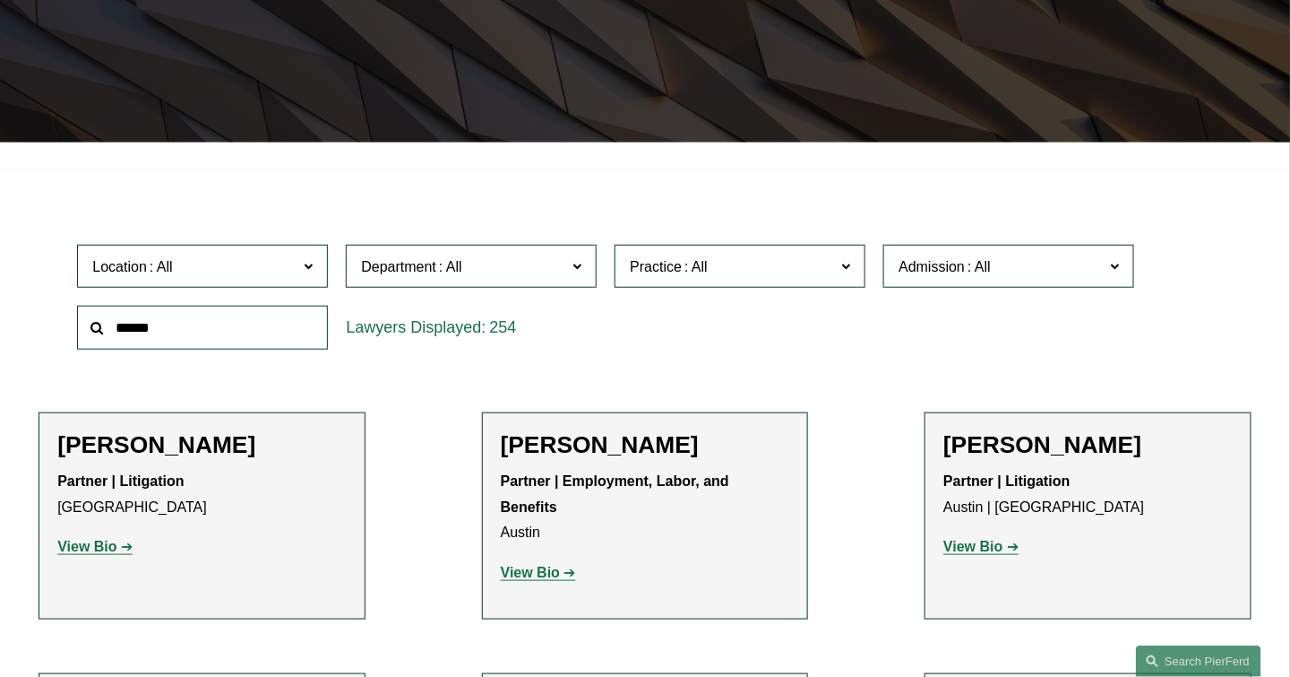
drag, startPoint x: 191, startPoint y: 326, endPoint x: -2, endPoint y: 327, distance: 192.7
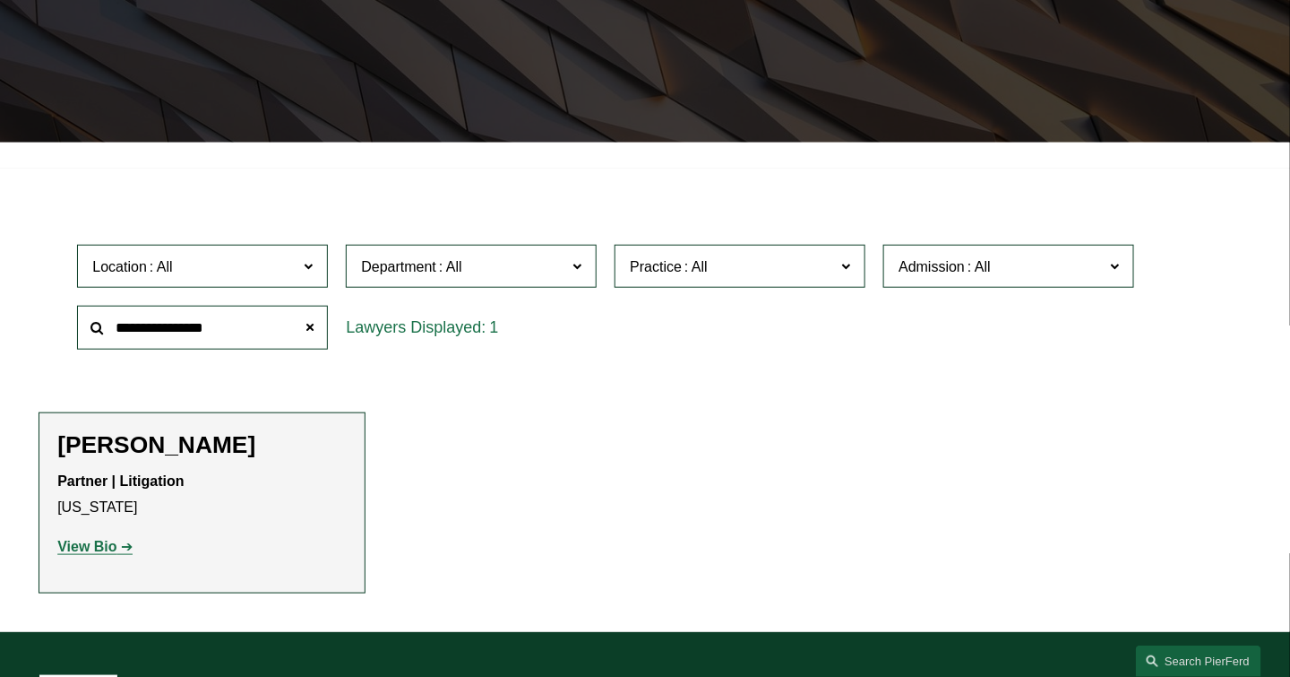
type input "**********"
click at [91, 553] on strong "View Bio" at bounding box center [86, 546] width 59 height 15
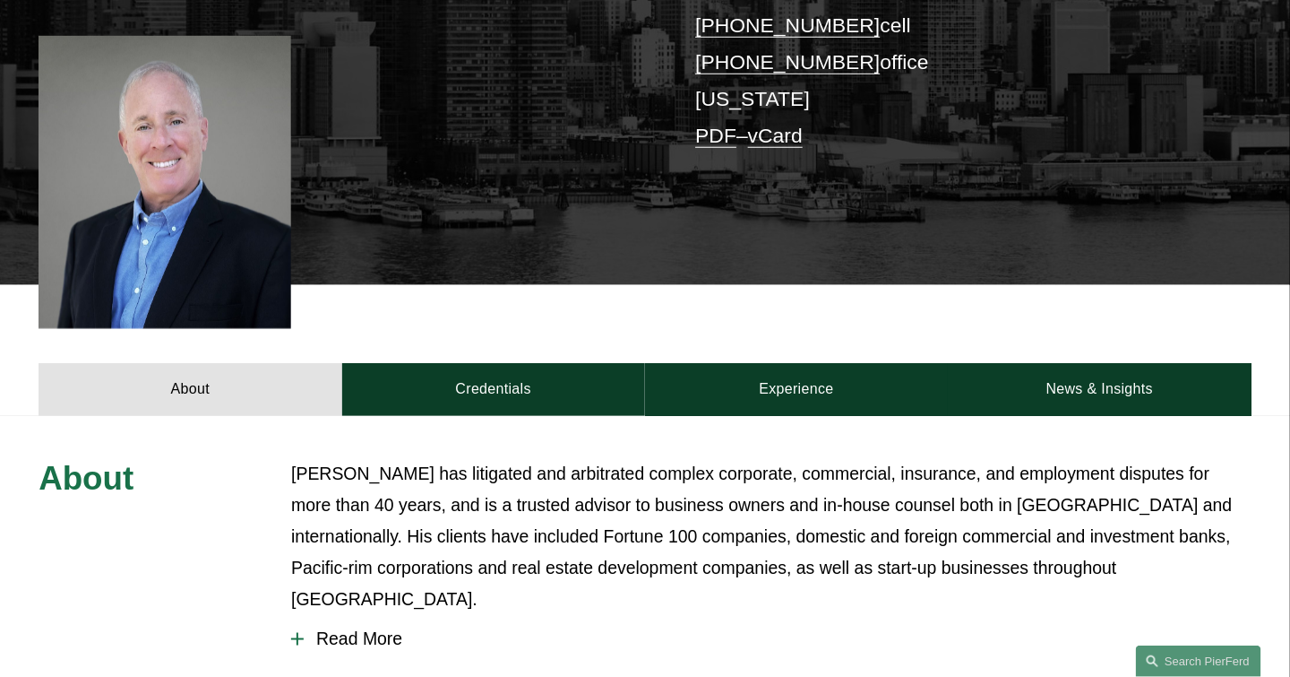
scroll to position [448, 0]
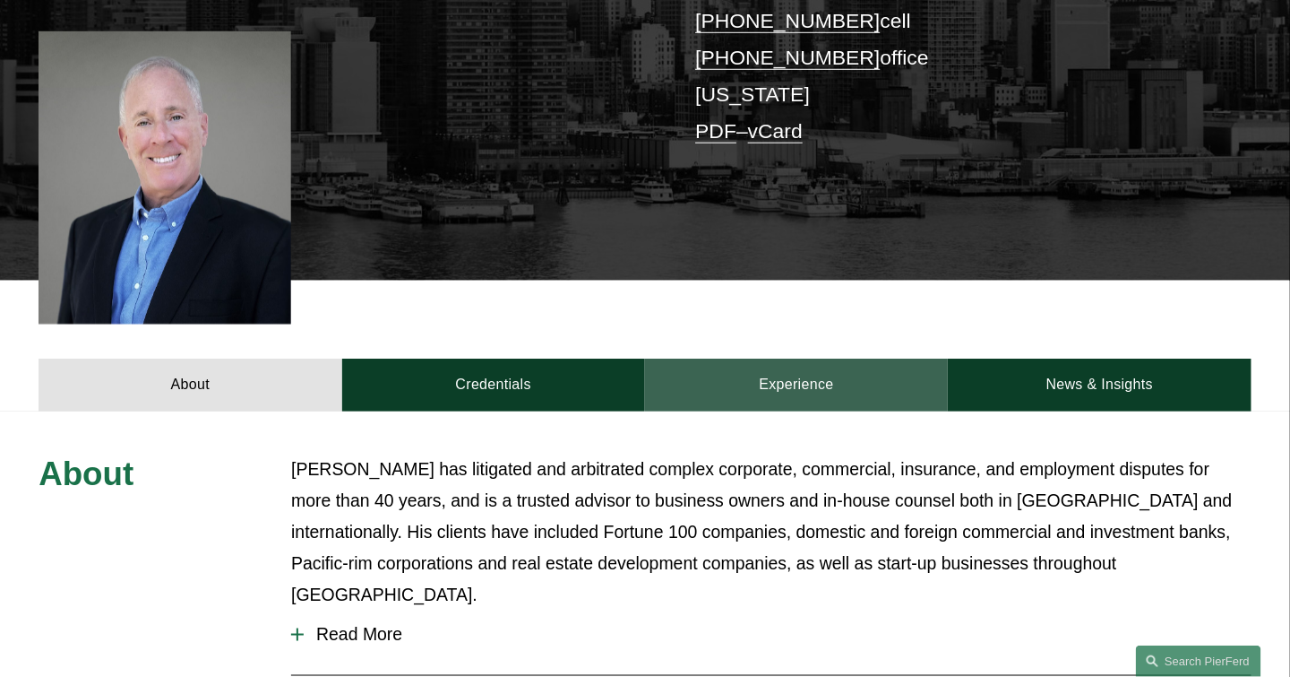
click at [793, 358] on link "Experience" at bounding box center [796, 384] width 303 height 52
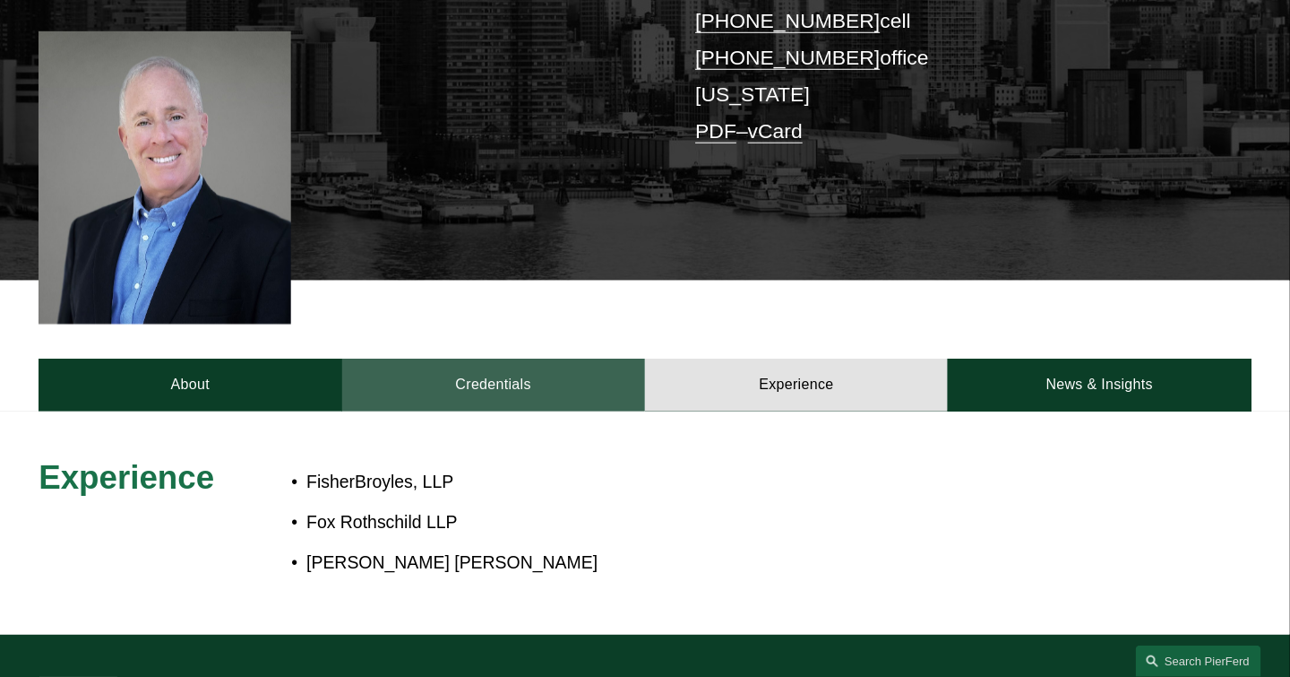
click at [511, 358] on link "Credentials" at bounding box center [493, 384] width 303 height 52
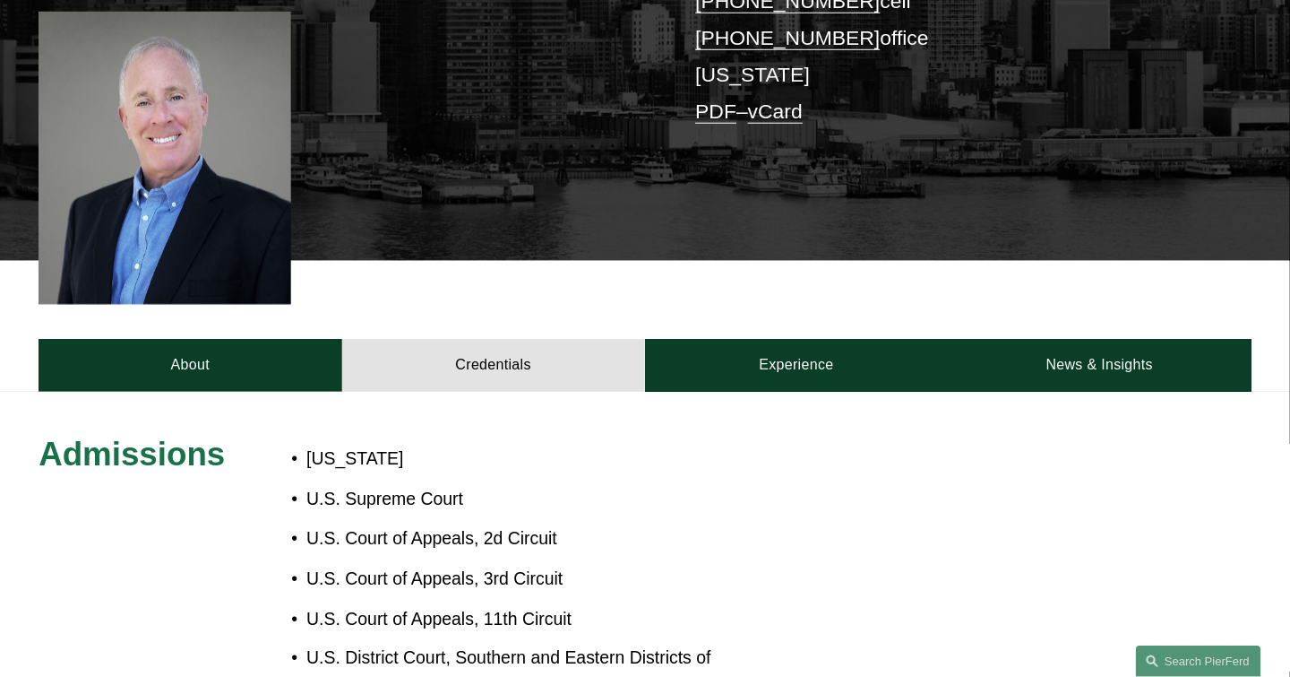
scroll to position [358, 0]
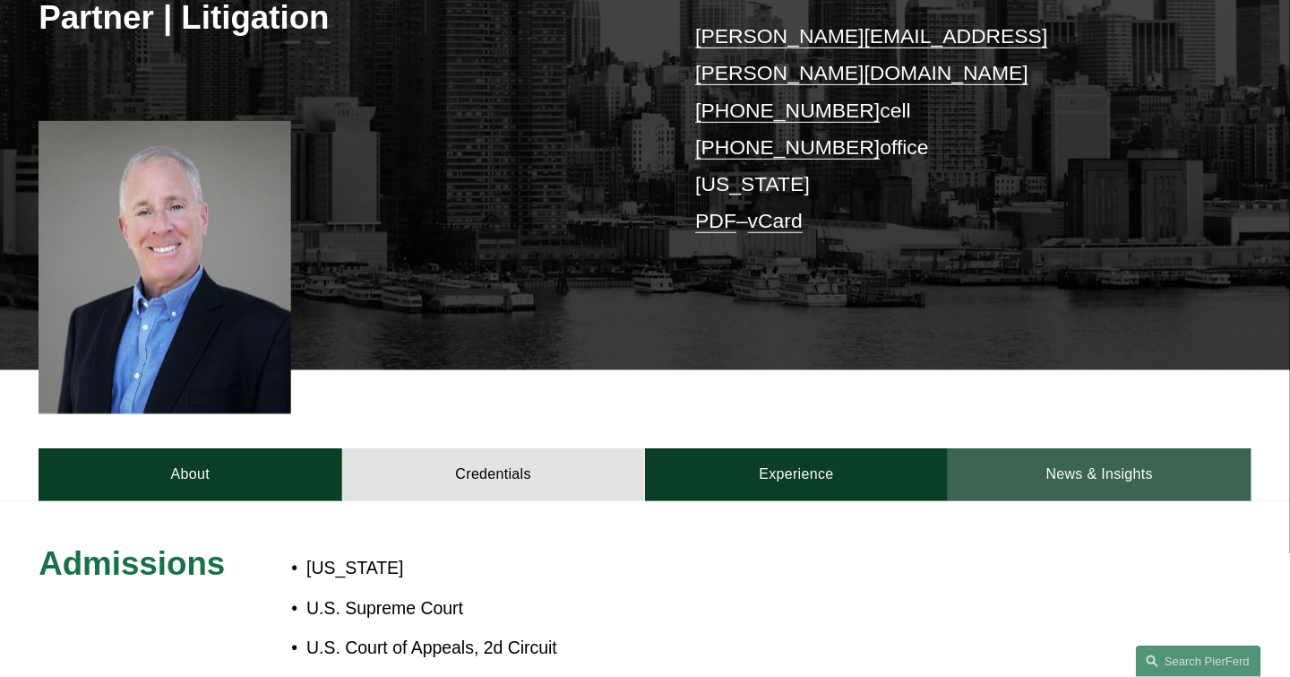
click at [1117, 448] on link "News & Insights" at bounding box center [1099, 474] width 303 height 52
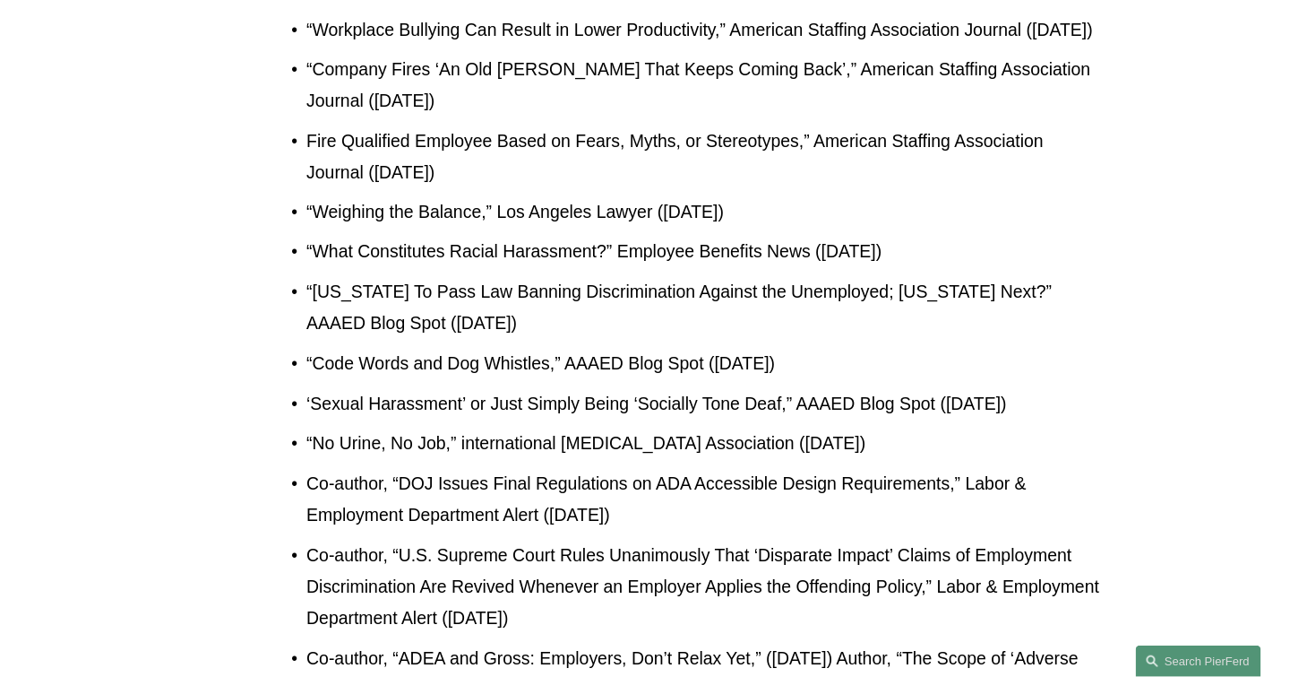
scroll to position [10126, 0]
